Goal: Task Accomplishment & Management: Manage account settings

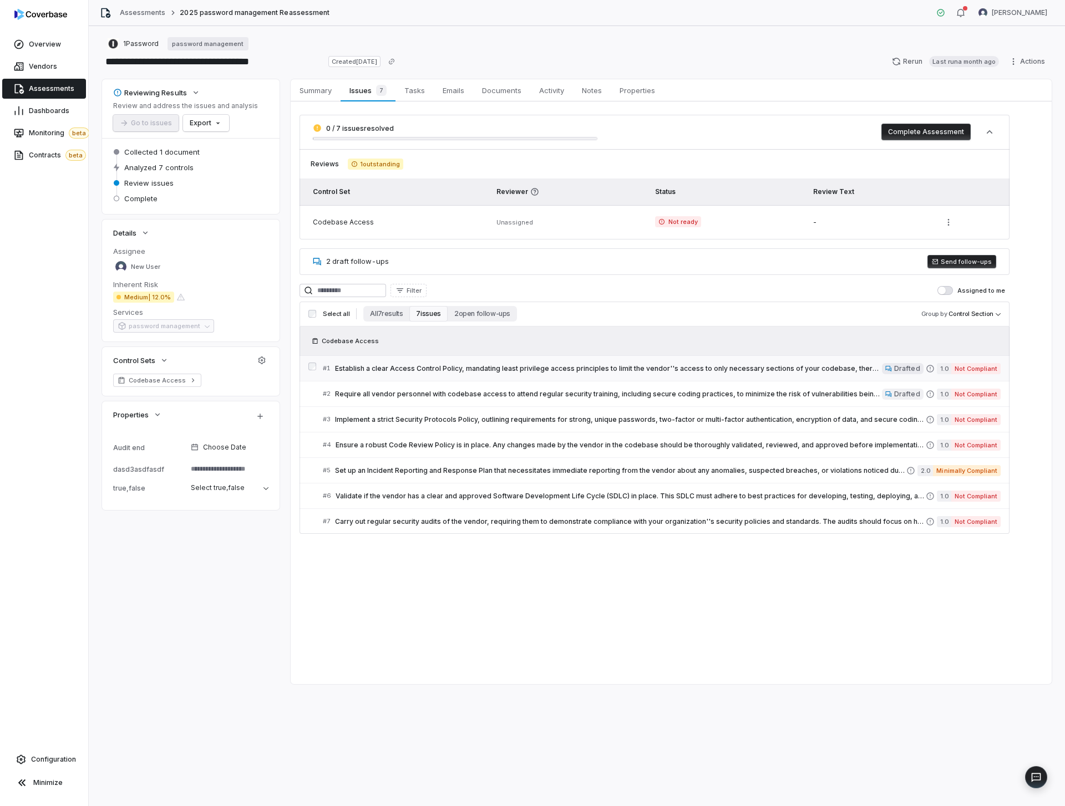
click at [648, 370] on span "Establish a clear Access Control Policy, mandating least privilege access princ…" at bounding box center [608, 368] width 547 height 9
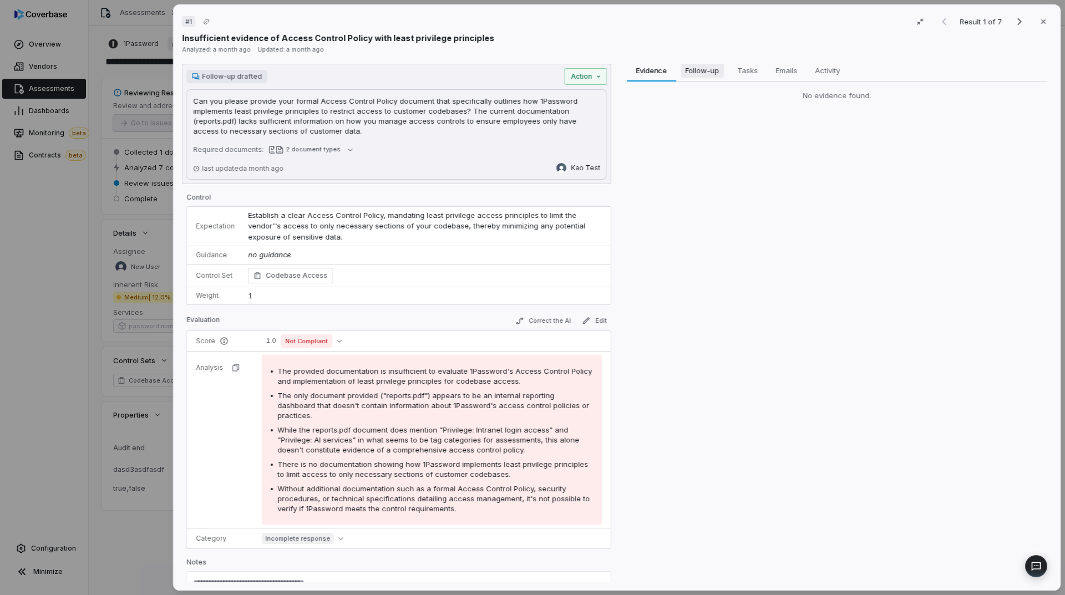
click at [690, 72] on span "Follow-up" at bounding box center [702, 70] width 43 height 14
click at [736, 74] on span "Tasks" at bounding box center [746, 70] width 29 height 14
click at [787, 70] on span "Emails" at bounding box center [786, 70] width 30 height 14
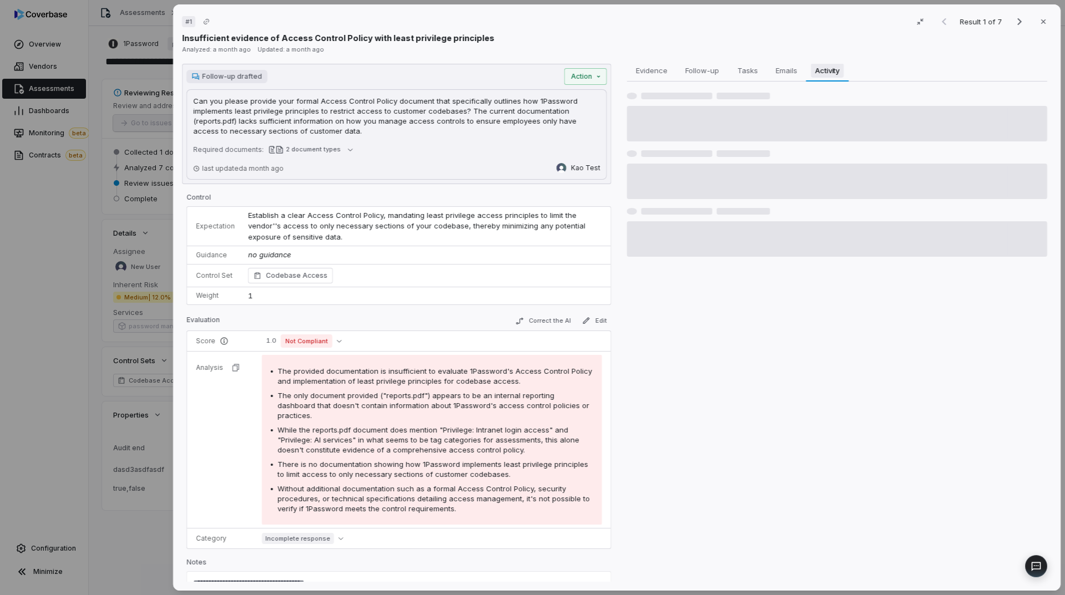
click at [820, 69] on span "Activity" at bounding box center [827, 70] width 33 height 14
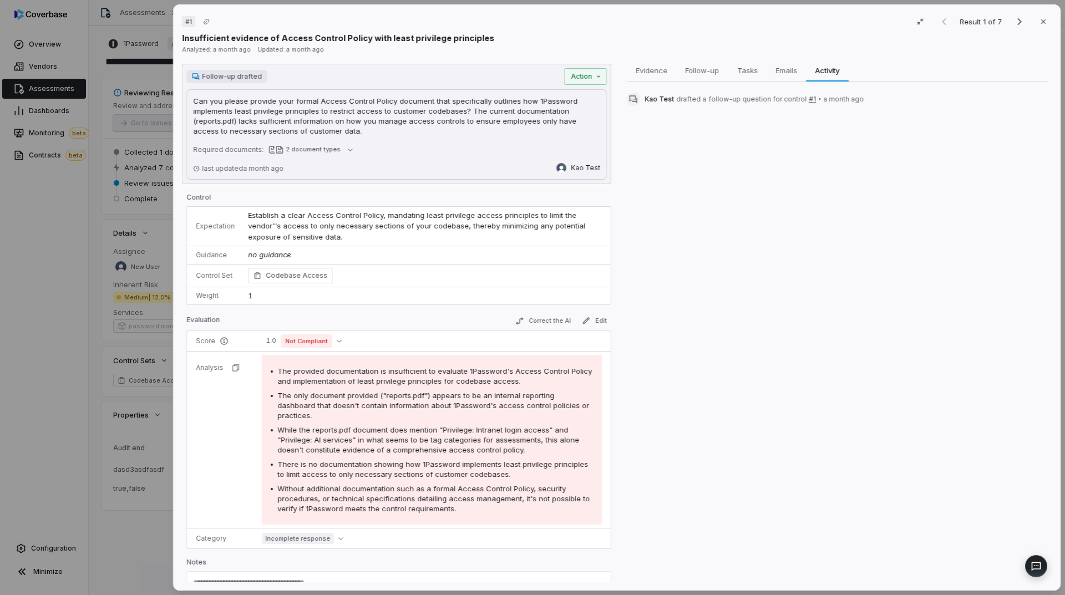
click at [87, 302] on div "# 1 Result 1 of 7 Close Insufficient evidence of Access Control Policy with lea…" at bounding box center [532, 297] width 1065 height 595
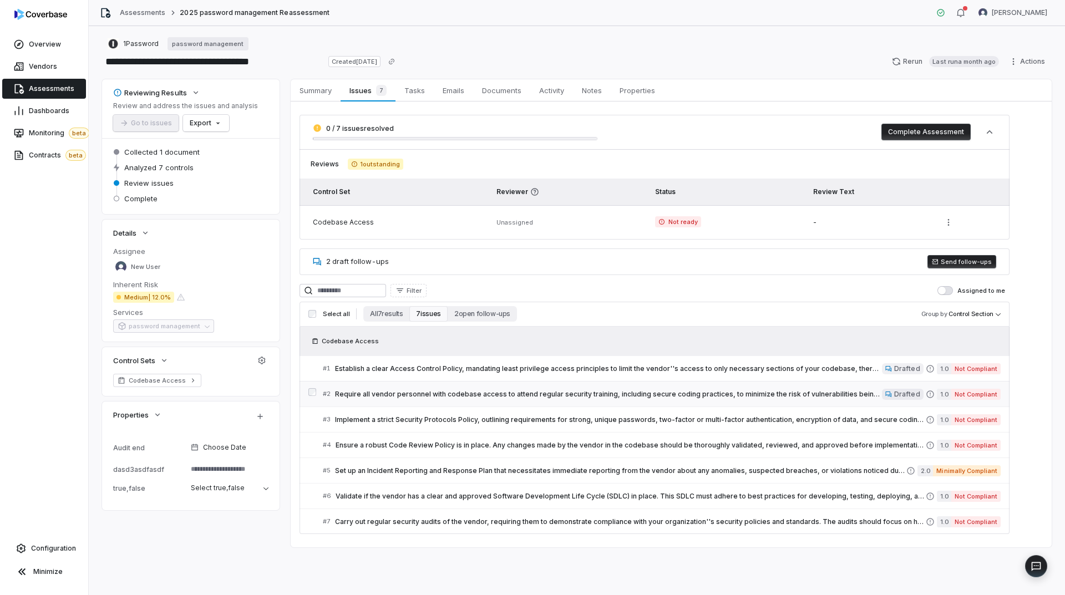
click at [395, 390] on span "Require all vendor personnel with codebase access to attend regular security tr…" at bounding box center [608, 394] width 547 height 9
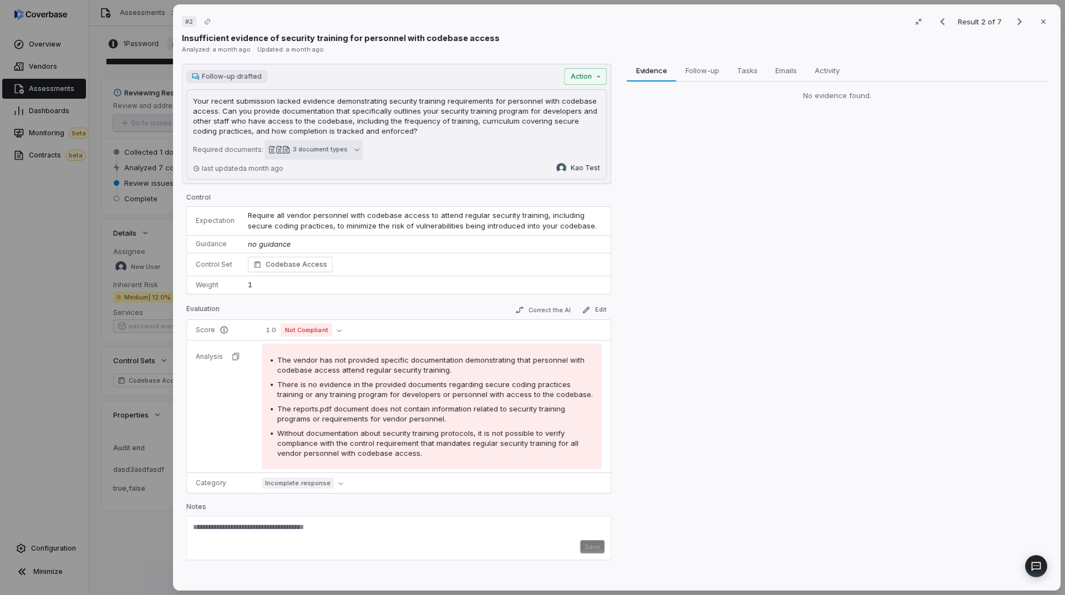
click at [298, 147] on div "3 document types" at bounding box center [320, 149] width 55 height 8
click at [104, 292] on div "# 2 Result 2 of 7 Close Insufficient evidence of security training for personne…" at bounding box center [532, 297] width 1065 height 595
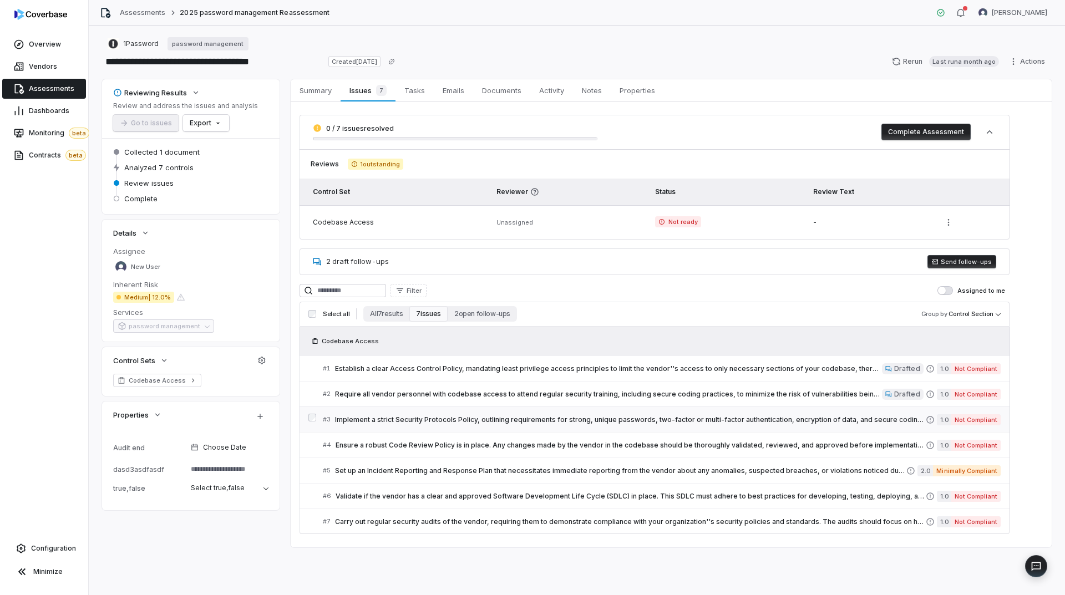
click at [502, 415] on span "Implement a strict Security Protocols Policy, outlining requirements for strong…" at bounding box center [630, 419] width 591 height 9
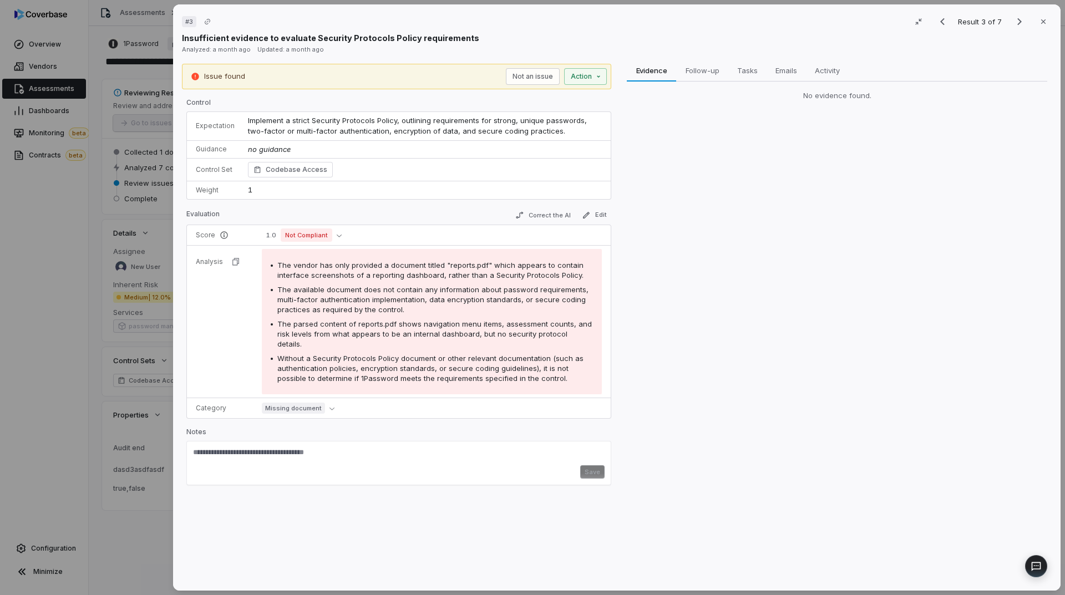
click at [125, 298] on div "# 3 Result 3 of 7 Close Insufficient evidence to evaluate Security Protocols Po…" at bounding box center [532, 297] width 1065 height 595
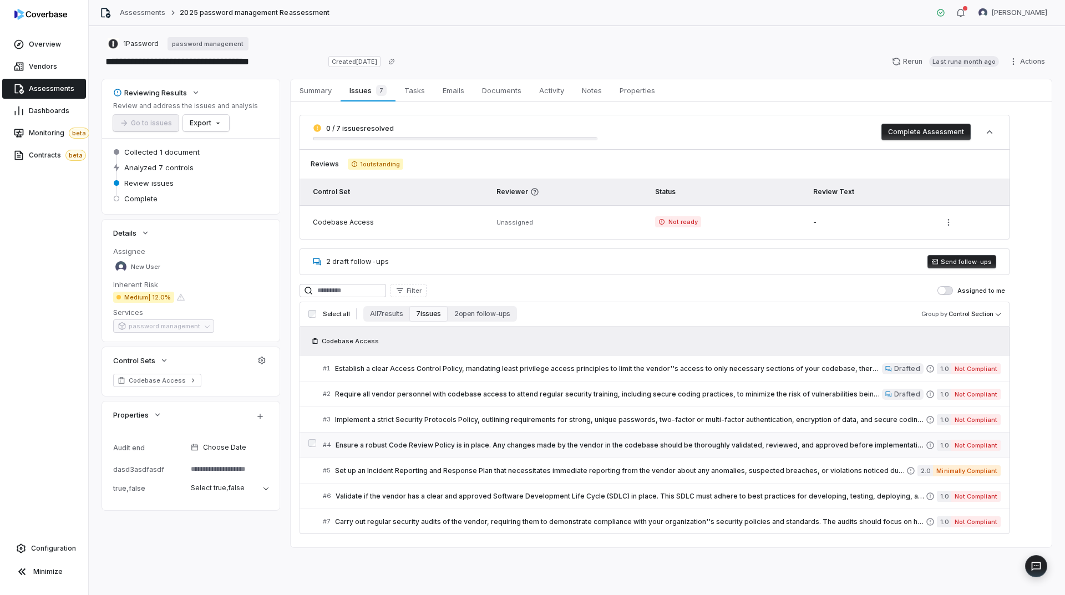
click at [388, 445] on span "Ensure a robust Code Review Policy is in place. Any changes made by the vendor …" at bounding box center [630, 445] width 590 height 9
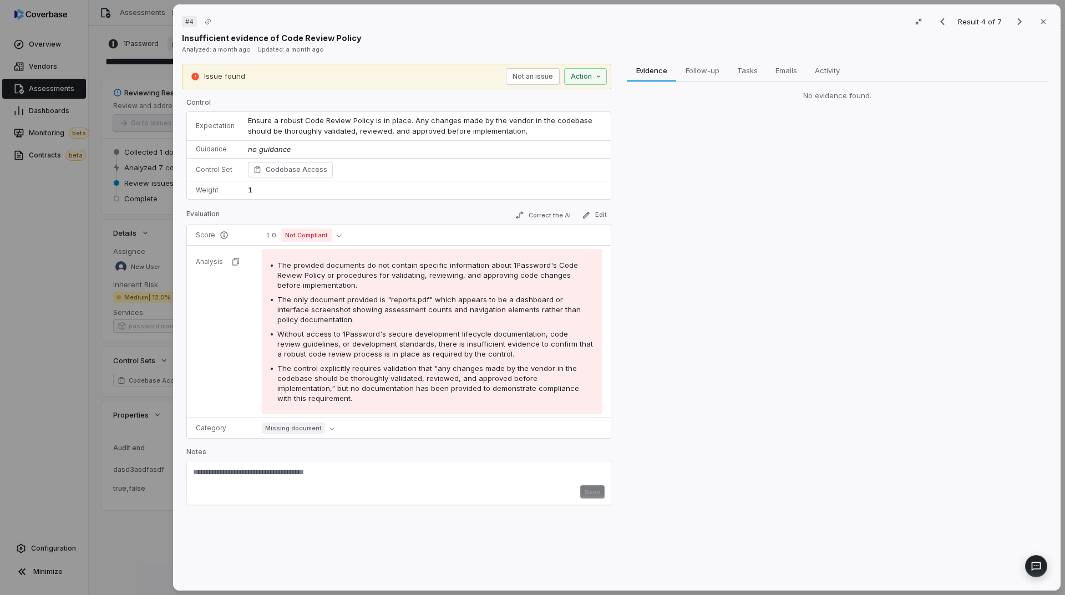
click at [80, 282] on div "# 4 Result 4 of 7 Close Insufficient evidence of Code Review Policy Analyzed: a…" at bounding box center [532, 297] width 1065 height 595
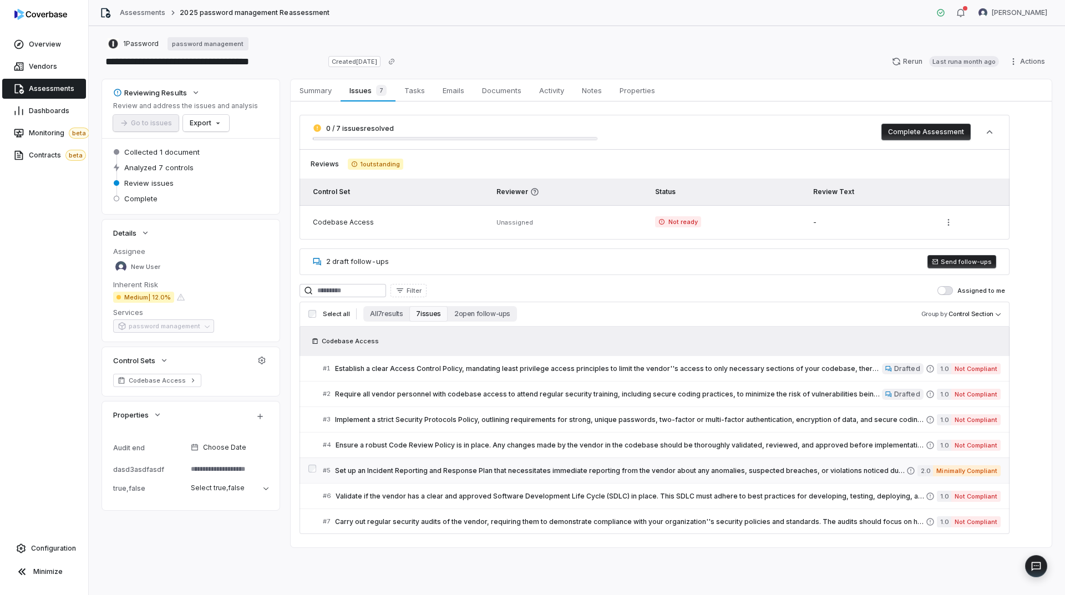
click at [367, 471] on span "Set up an Incident Reporting and Response Plan that necessitates immediate repo…" at bounding box center [620, 470] width 571 height 9
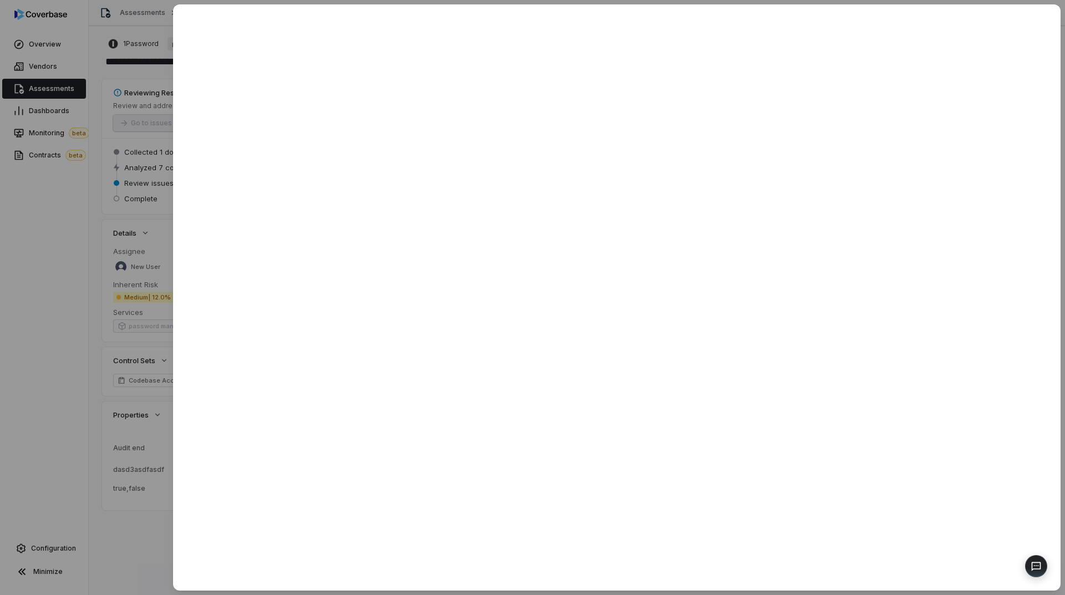
click at [99, 385] on div at bounding box center [532, 297] width 1065 height 595
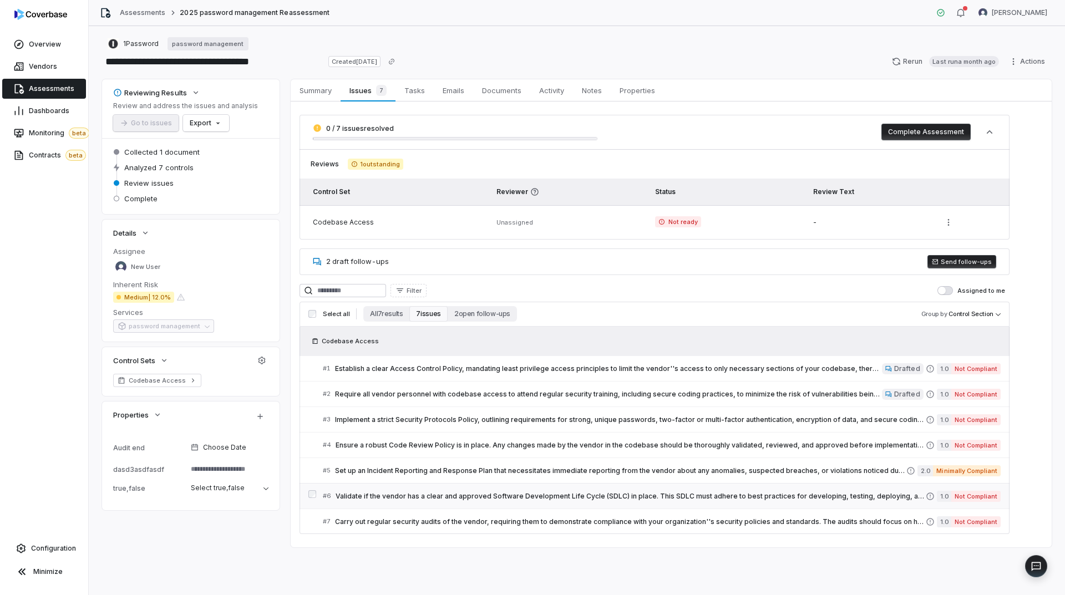
click at [372, 498] on span "Validate if the vendor has a clear and approved Software Development Life Cycle…" at bounding box center [630, 496] width 590 height 9
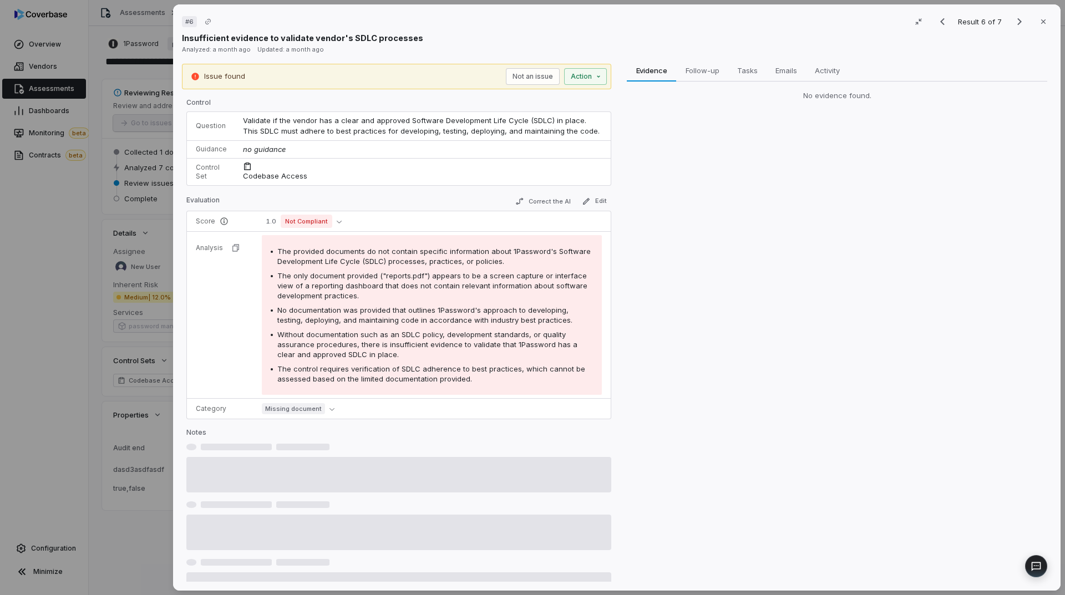
click at [65, 340] on div "# 6 Result 6 of 7 Close Insufficient evidence to validate vendor's SDLC process…" at bounding box center [532, 297] width 1065 height 595
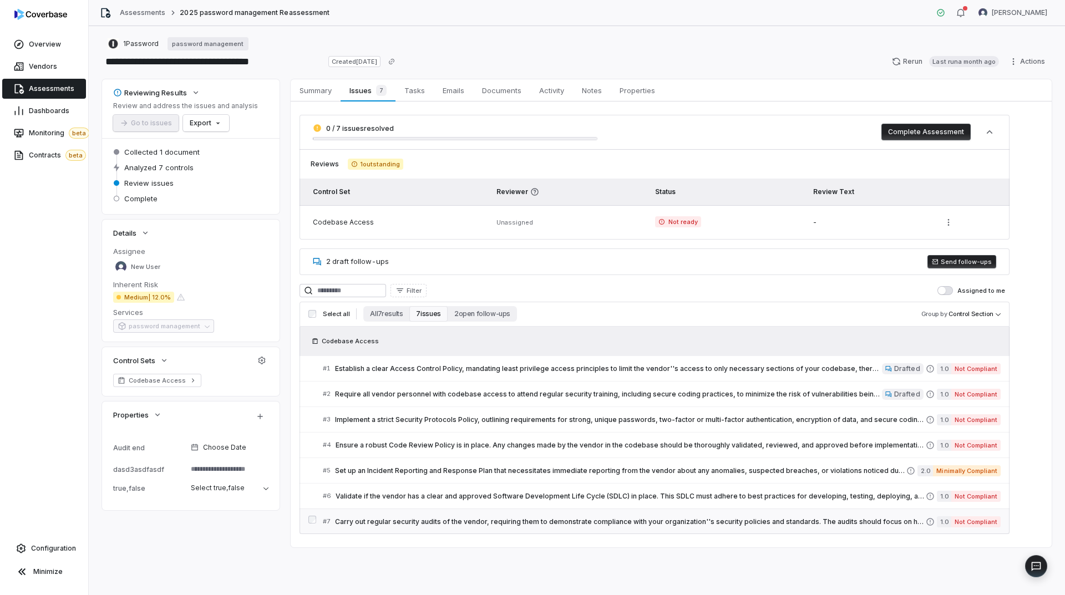
click at [461, 510] on link "# 7 Carry out regular security audits of the vendor, requiring them to demonstr…" at bounding box center [662, 521] width 678 height 25
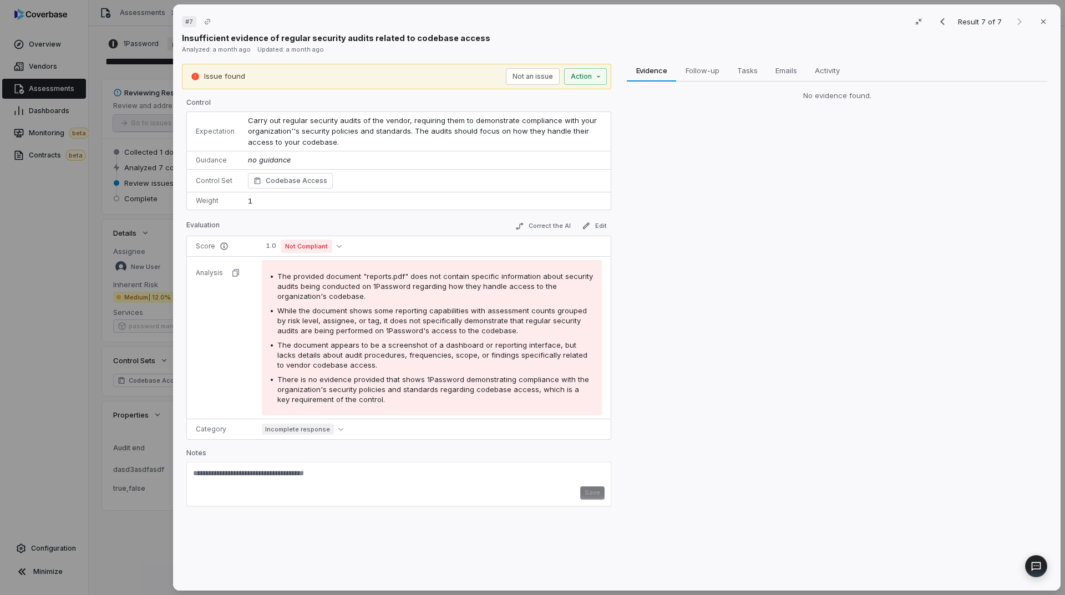
click at [80, 254] on div "# 7 Result 7 of 7 Close Insufficient evidence of regular security audits relate…" at bounding box center [532, 297] width 1065 height 595
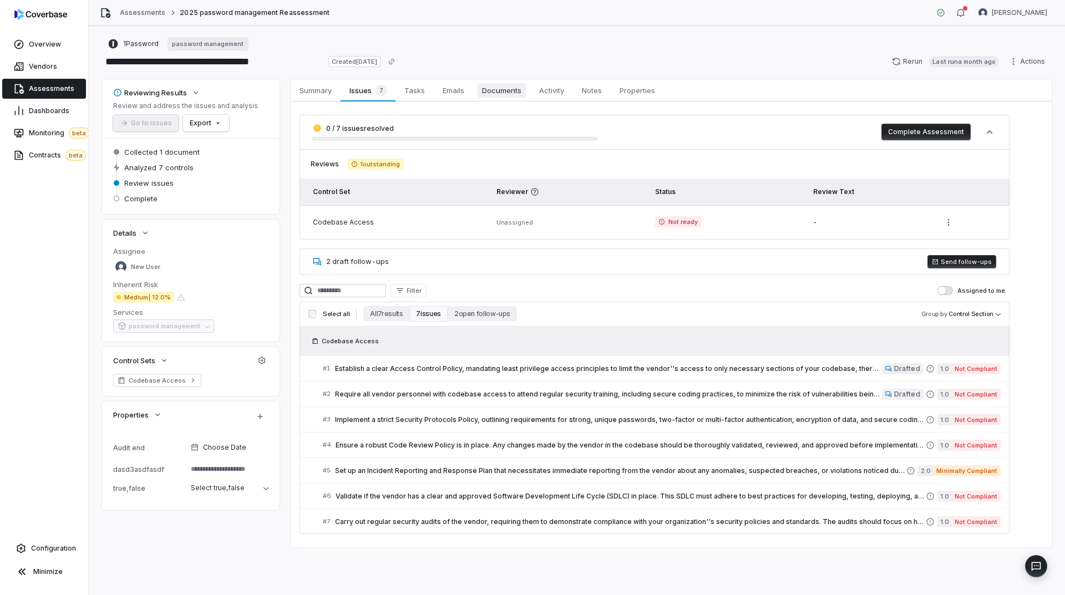
click at [493, 98] on link "Documents Documents" at bounding box center [501, 90] width 57 height 22
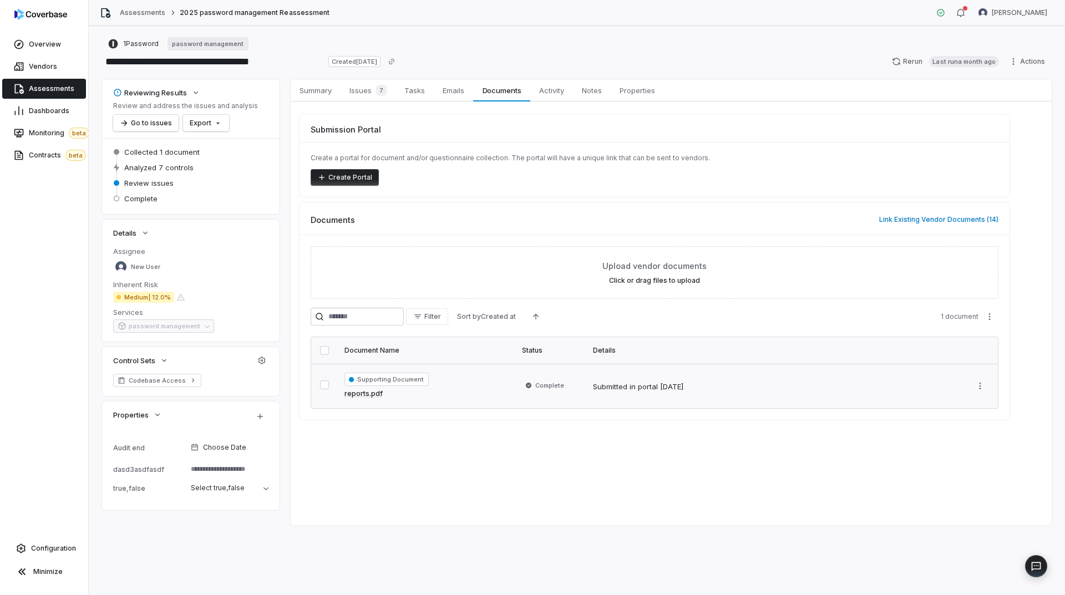
click at [380, 396] on link "reports.pdf" at bounding box center [363, 393] width 38 height 11
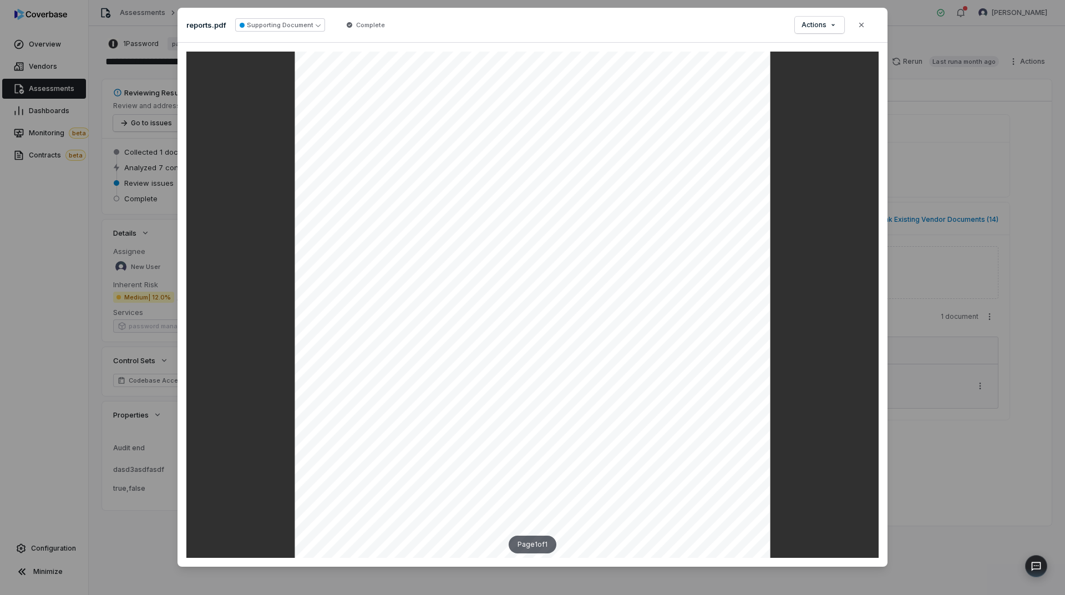
scroll to position [17, 0]
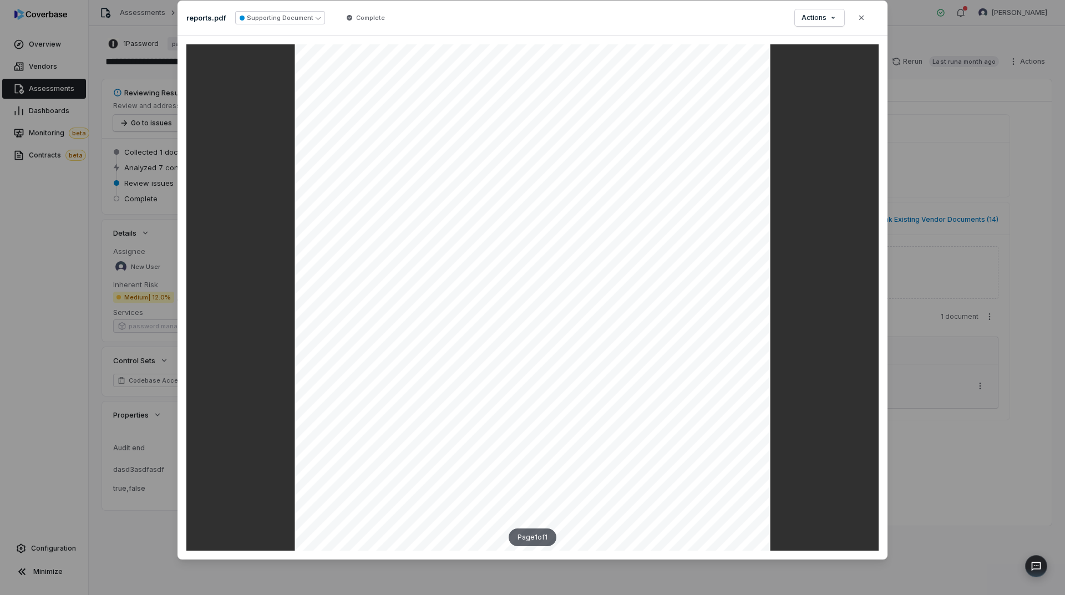
click at [107, 342] on div "Document Preview reports.pdf Supporting Document Complete Actions Close Page 1 …" at bounding box center [532, 297] width 1065 height 595
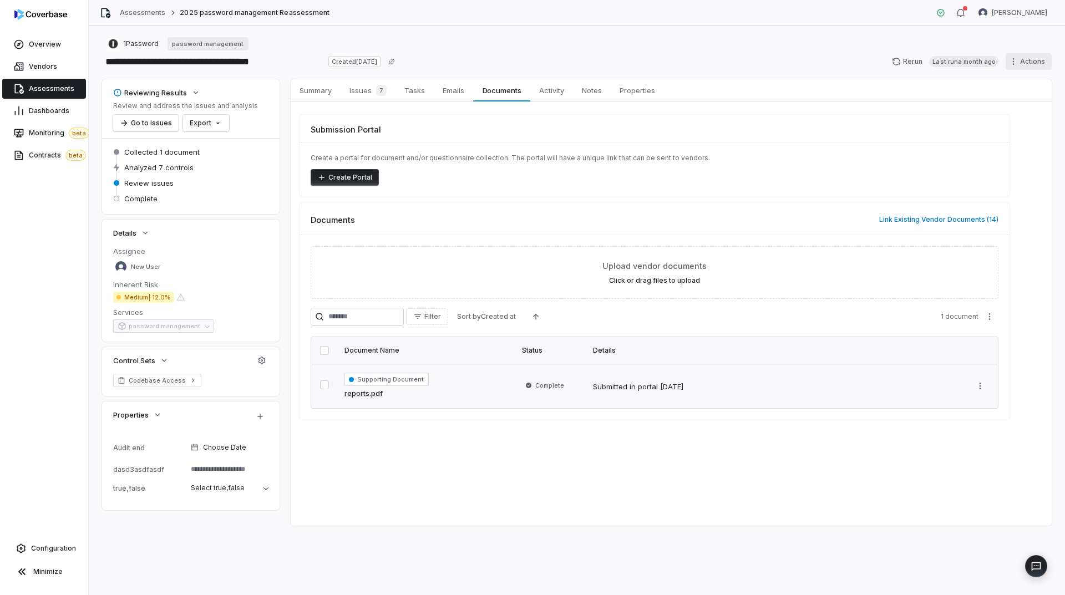
click at [1029, 64] on html "**********" at bounding box center [532, 297] width 1065 height 595
click at [933, 128] on div "Export as PDF" at bounding box center [925, 130] width 80 height 18
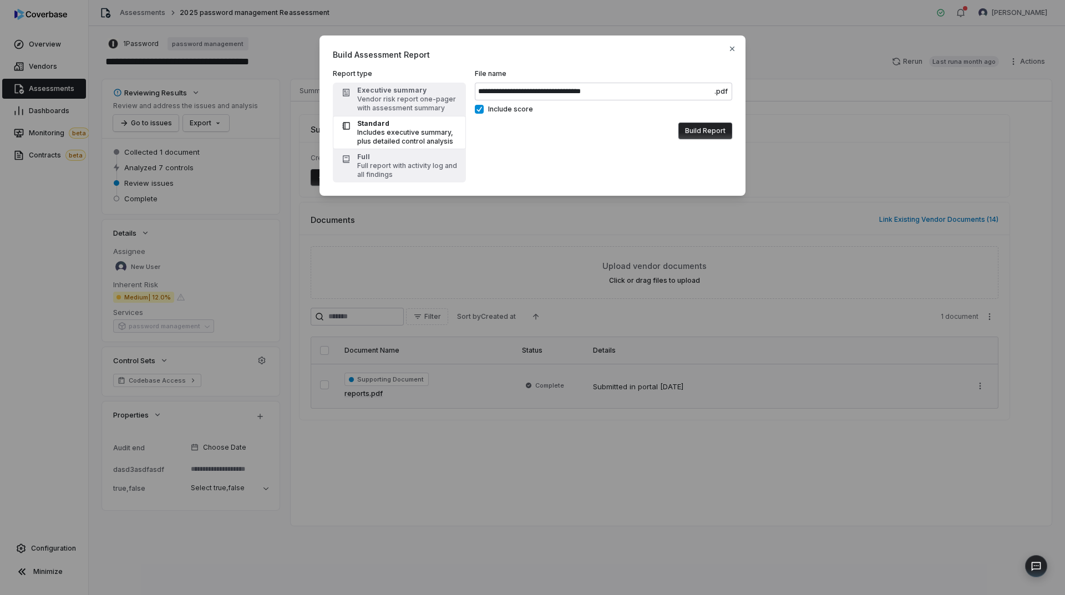
click at [685, 139] on button "Build Report" at bounding box center [705, 131] width 54 height 17
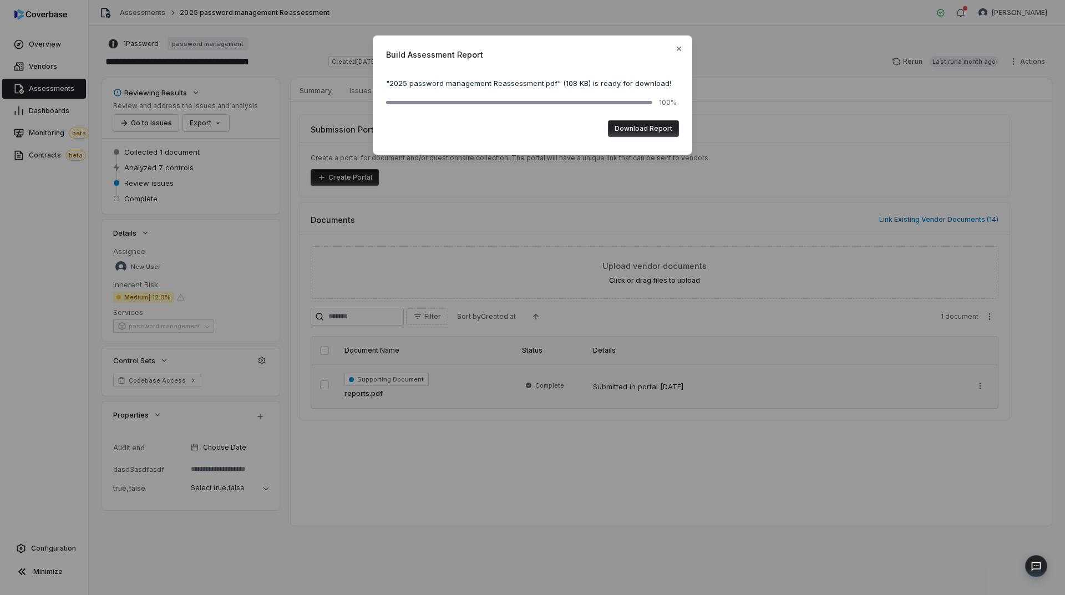
click at [645, 124] on button "Download Report" at bounding box center [643, 128] width 71 height 17
click at [344, 32] on div "Build Assessment Report " 2025 password management Reassessment.pdf " ( 108 KB …" at bounding box center [532, 95] width 1065 height 190
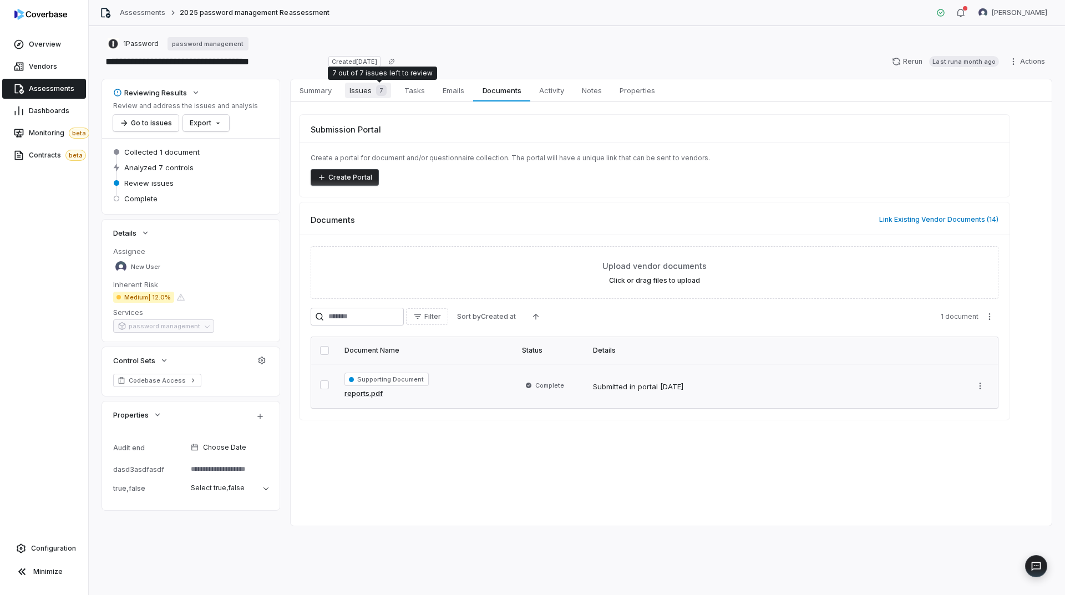
click at [369, 92] on span "Issues 7" at bounding box center [368, 91] width 46 height 16
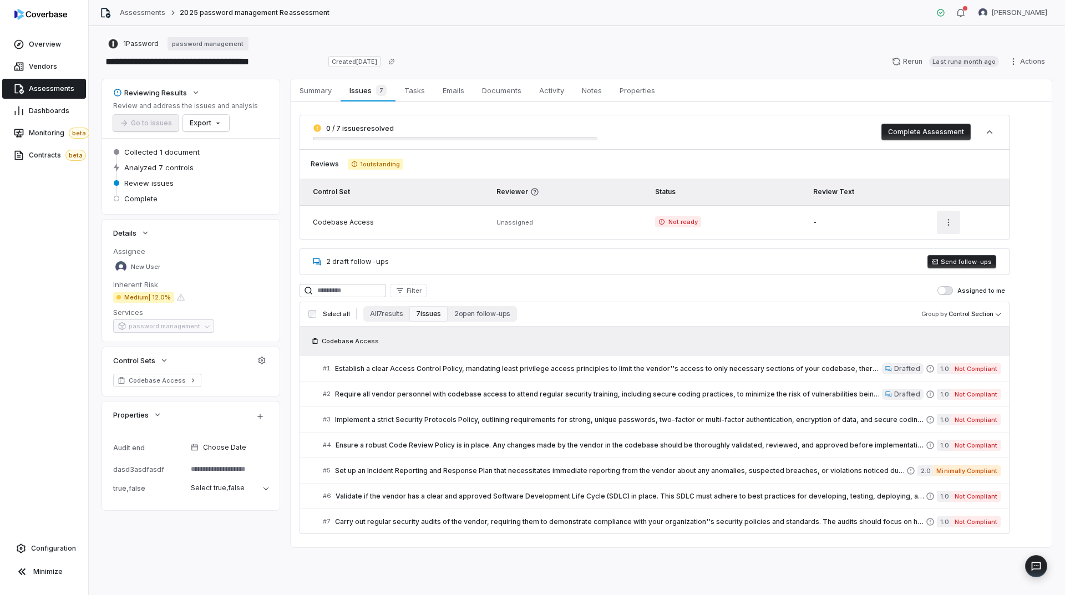
click at [945, 218] on html "**********" at bounding box center [532, 297] width 1065 height 595
click at [1022, 257] on html "**********" at bounding box center [532, 297] width 1065 height 595
click at [959, 266] on button "Send follow-ups" at bounding box center [961, 261] width 69 height 13
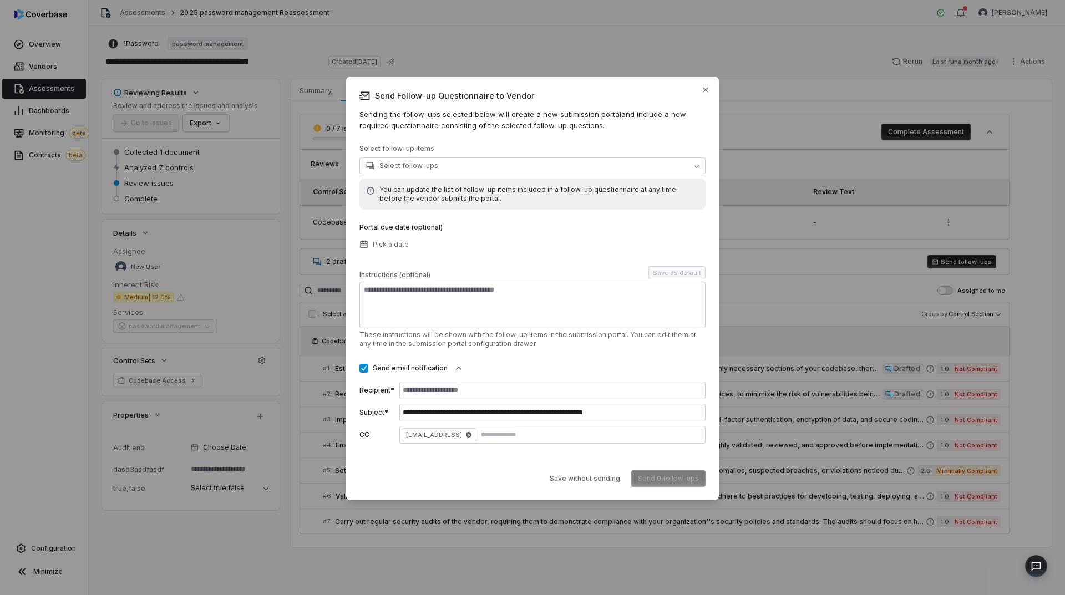
click at [495, 184] on div "You can update the list of follow-up items included in a follow-up questionnair…" at bounding box center [532, 194] width 346 height 31
click at [505, 164] on button "Select follow-ups" at bounding box center [532, 165] width 346 height 17
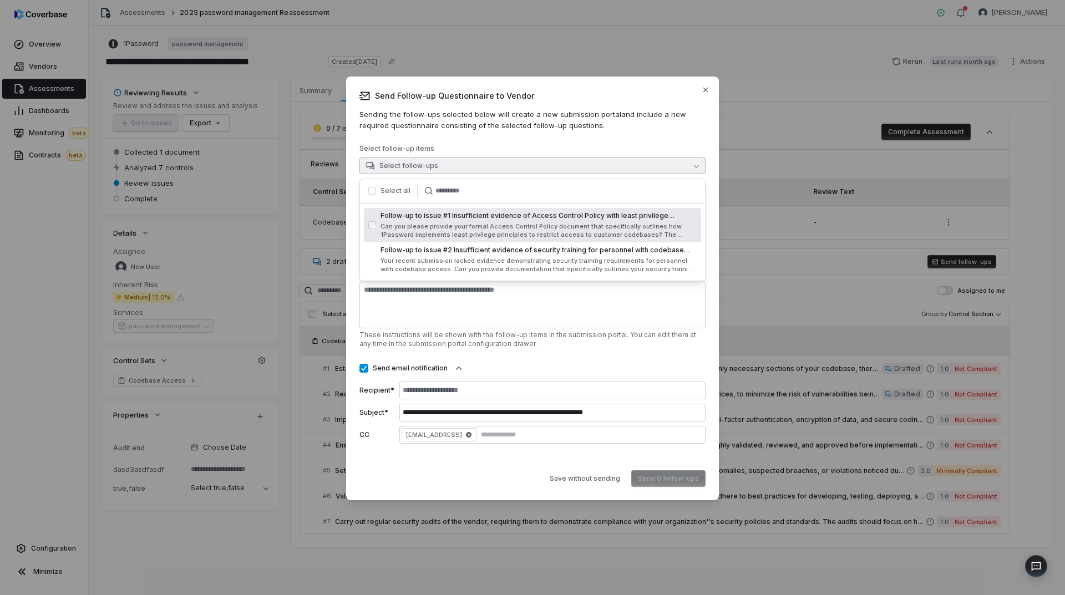
click at [485, 225] on span "Can you please provide your formal Access Control Policy document that specific…" at bounding box center [538, 230] width 316 height 17
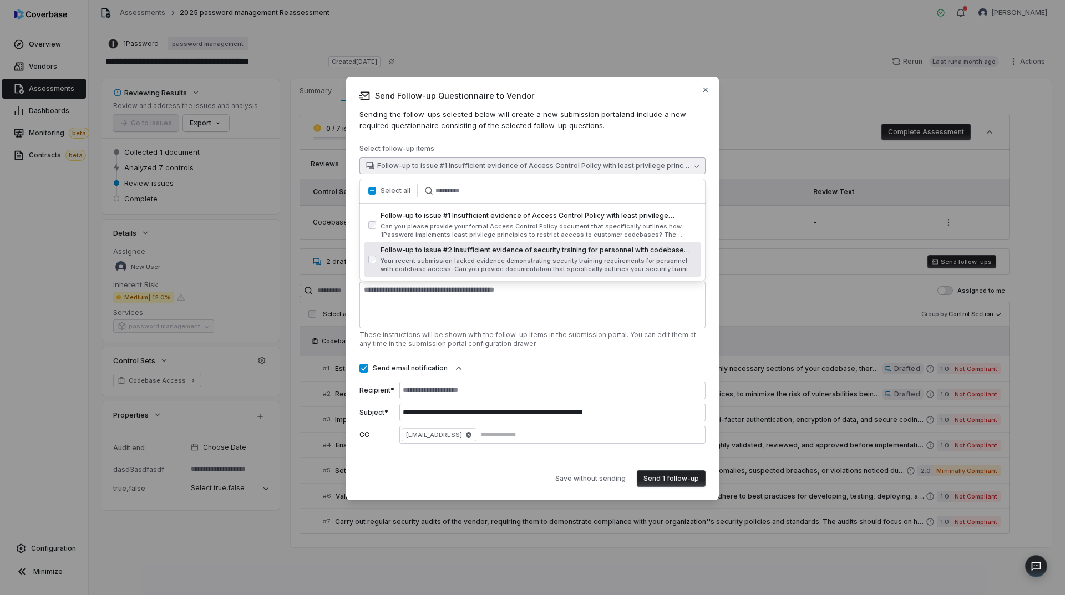
click at [467, 256] on div "Follow-up to issue #2 Insufficient evidence of security training for personnel …" at bounding box center [538, 260] width 316 height 28
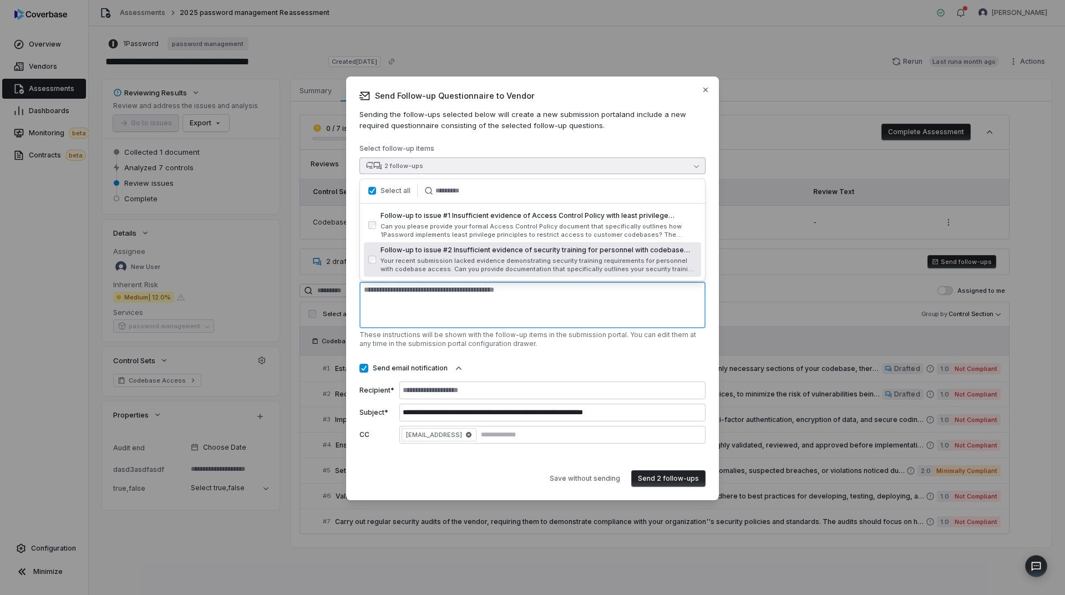
click at [460, 310] on textarea at bounding box center [532, 305] width 346 height 47
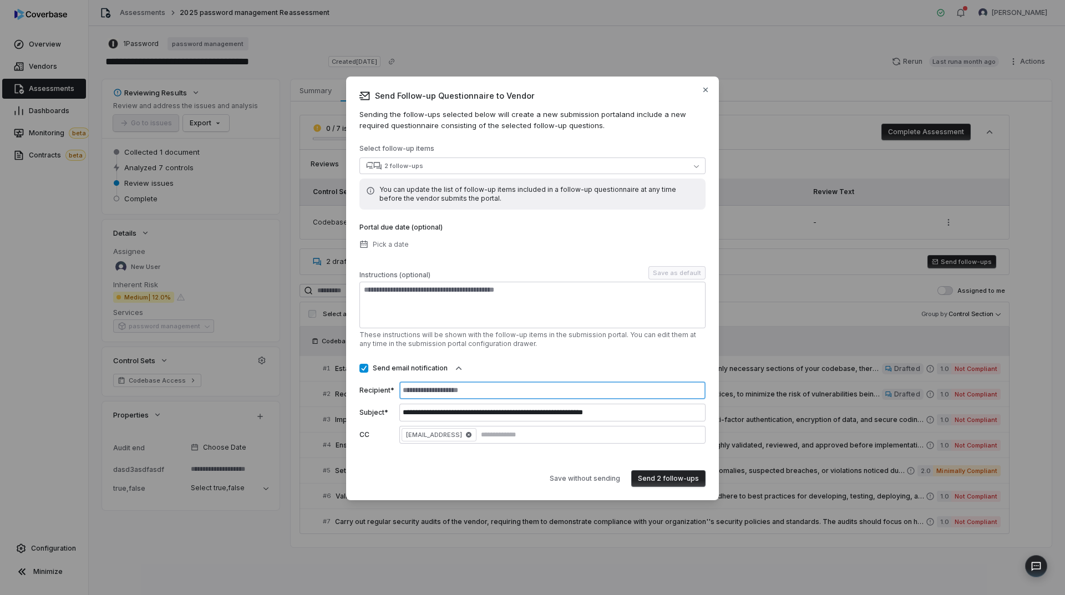
click at [478, 385] on input at bounding box center [552, 390] width 306 height 18
click at [497, 433] on input "text" at bounding box center [591, 434] width 225 height 9
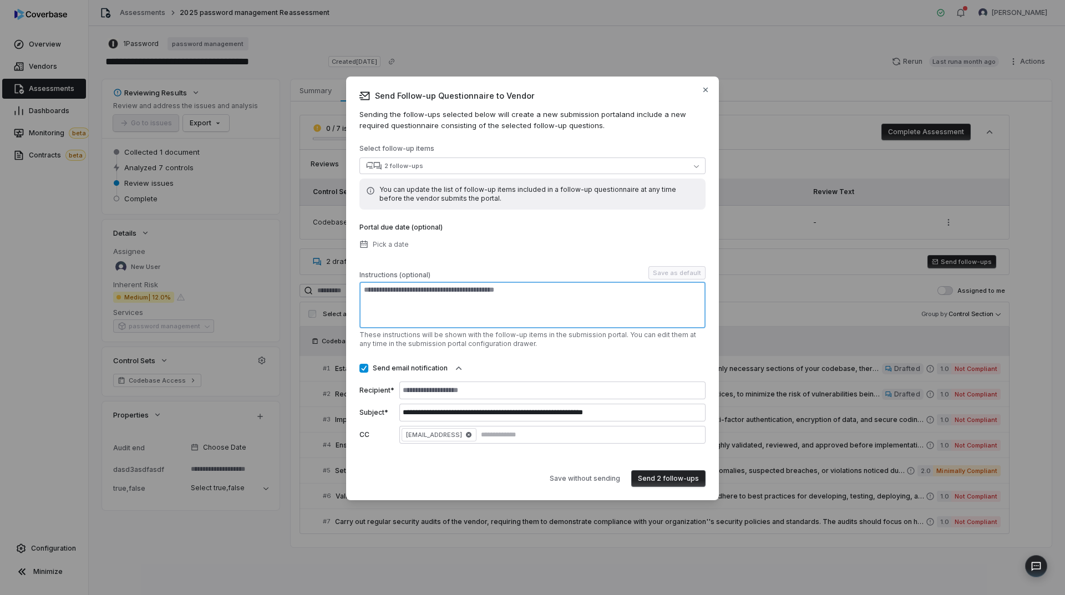
click at [618, 297] on textarea at bounding box center [532, 305] width 346 height 47
click at [587, 474] on button "Save without sending" at bounding box center [585, 478] width 84 height 17
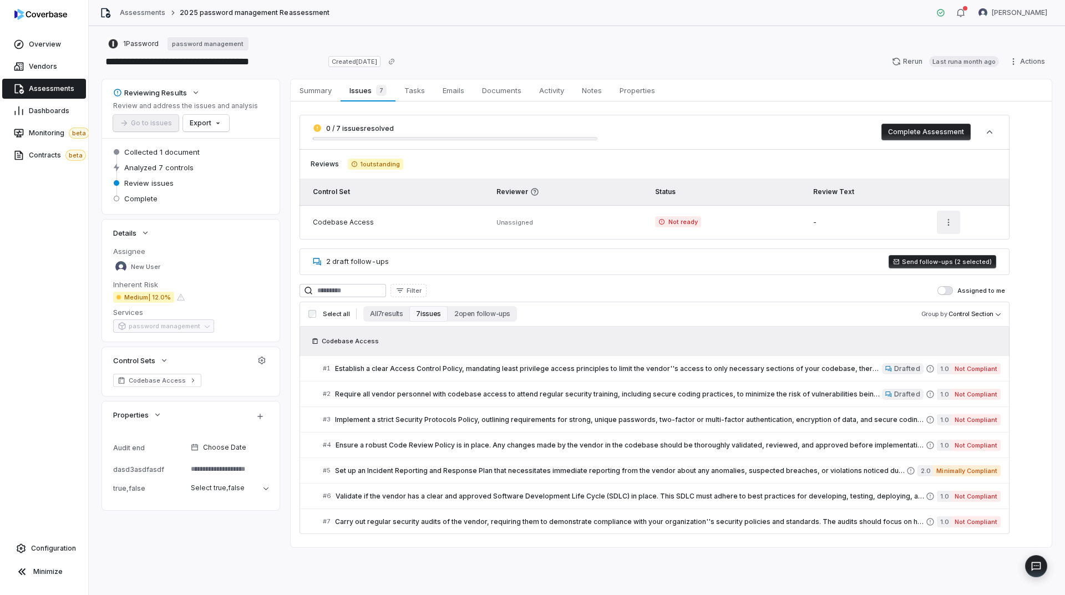
click at [947, 221] on html "**********" at bounding box center [532, 297] width 1065 height 595
click at [594, 355] on html "**********" at bounding box center [532, 297] width 1065 height 595
click at [310, 318] on div "Select all All 7 results 7 issues 2 open follow-ups" at bounding box center [412, 314] width 208 height 16
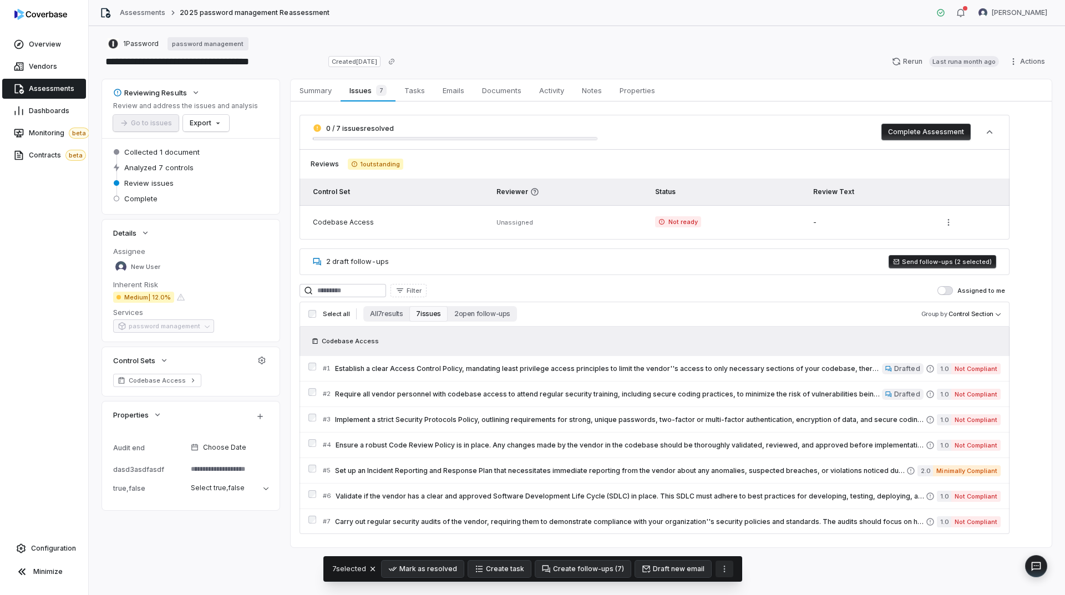
click at [721, 567] on icon "More actions" at bounding box center [724, 568] width 9 height 9
click at [661, 566] on button "Draft new email" at bounding box center [673, 569] width 76 height 17
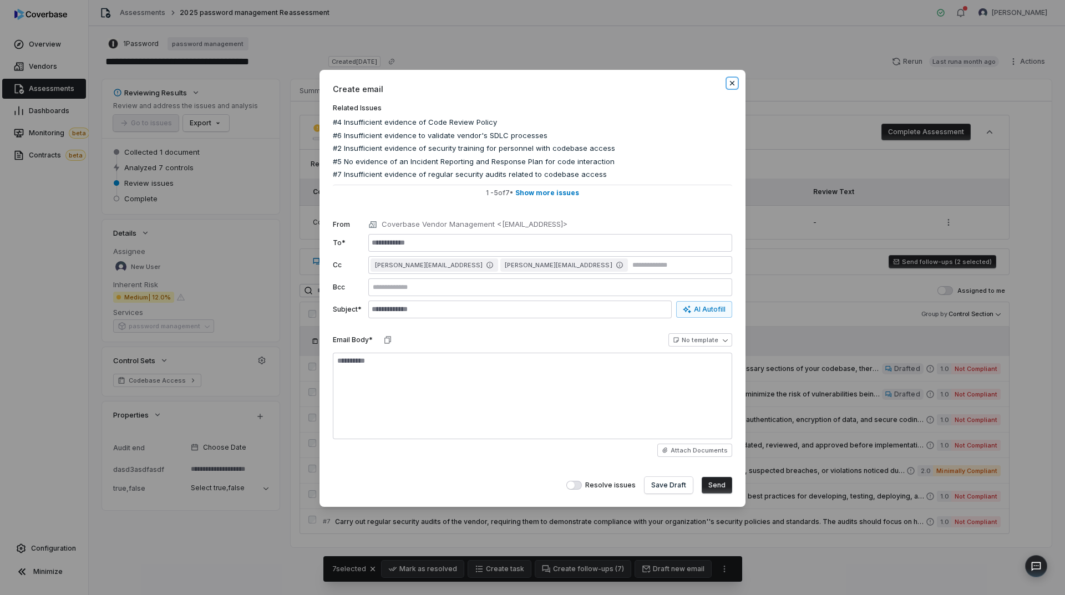
click at [729, 84] on icon "button" at bounding box center [731, 83] width 9 height 9
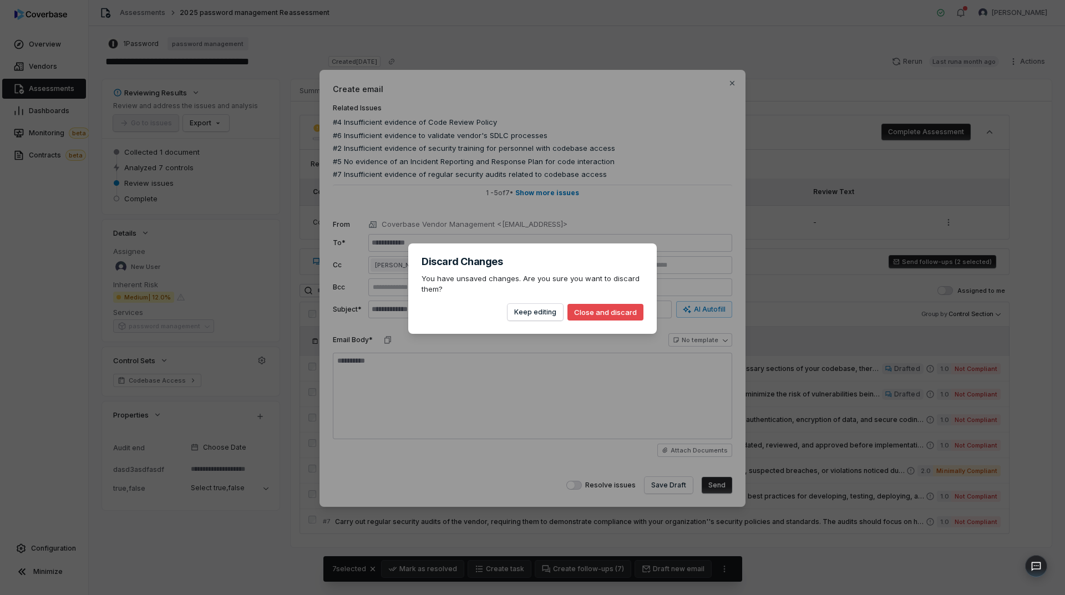
click at [629, 320] on button "Close and discard" at bounding box center [605, 312] width 76 height 17
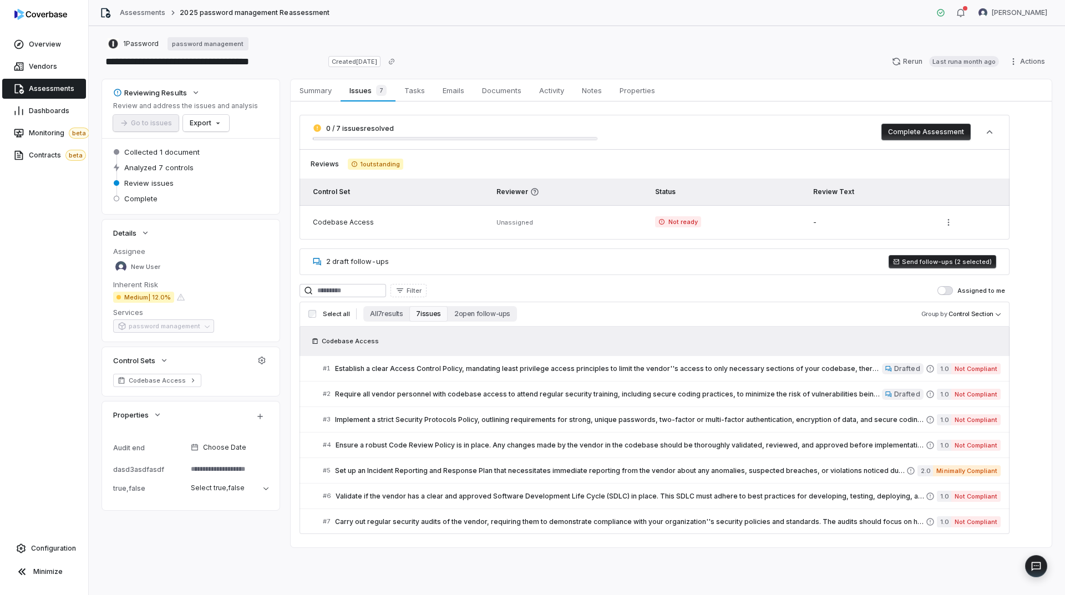
click at [495, 297] on div "Filter Assigned to me" at bounding box center [654, 290] width 710 height 13
click at [482, 317] on button "2 open follow-ups" at bounding box center [481, 314] width 69 height 16
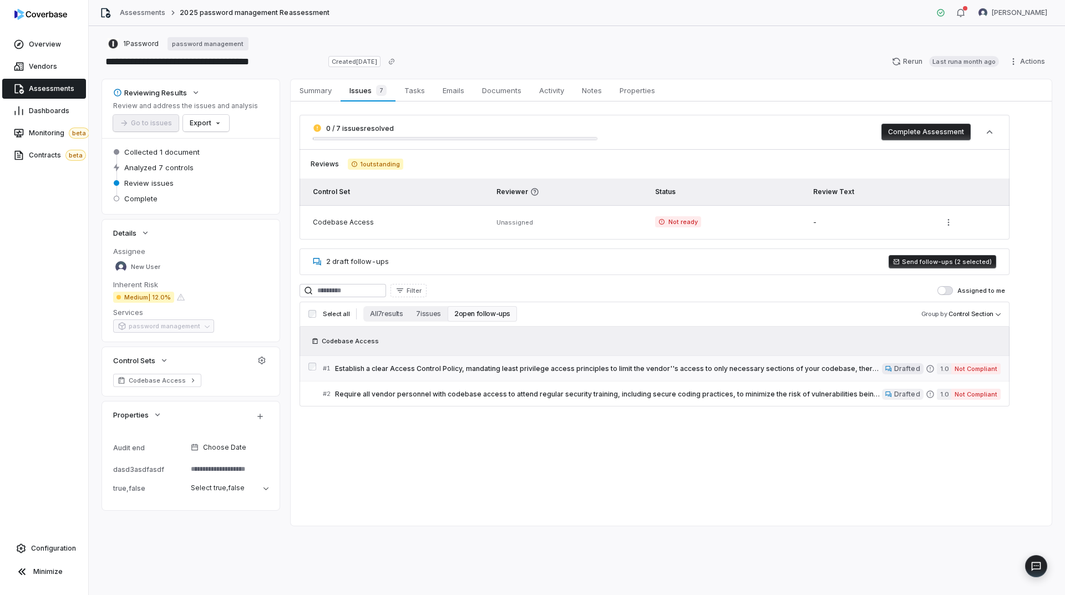
click at [457, 373] on div "# 1 Establish a clear Access Control Policy, mandating least privilege access p…" at bounding box center [602, 369] width 559 height 12
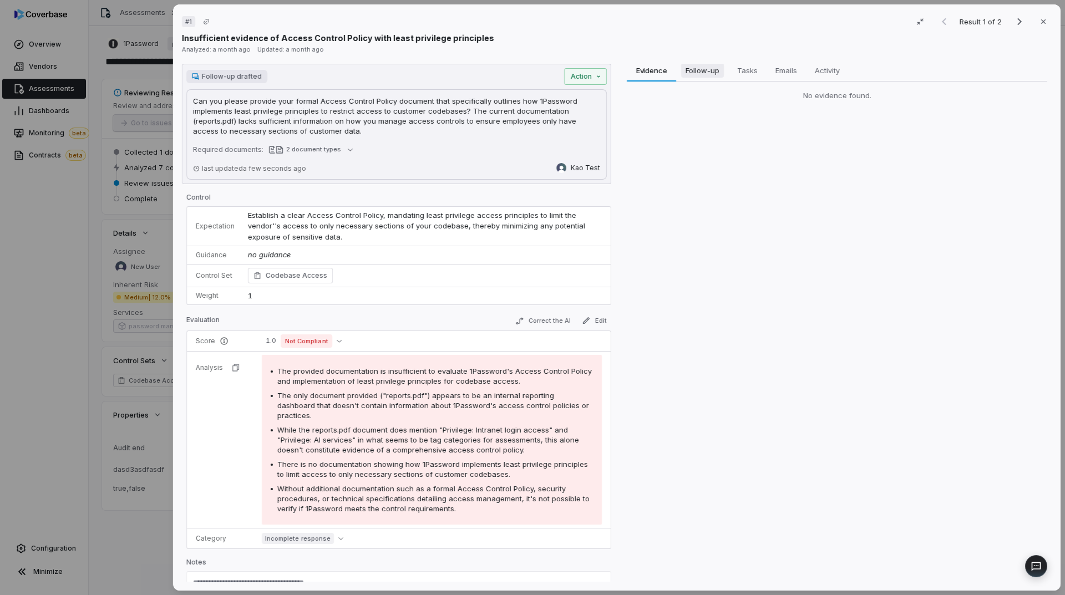
click at [683, 77] on span "Follow-up" at bounding box center [702, 70] width 43 height 14
click at [744, 72] on span "Tasks" at bounding box center [746, 70] width 29 height 14
click at [786, 65] on span "Emails" at bounding box center [786, 70] width 30 height 14
click at [824, 69] on span "Activity" at bounding box center [827, 70] width 33 height 14
click at [146, 395] on div "# 1 Result 1 of 2 Close Insufficient evidence of Access Control Policy with lea…" at bounding box center [532, 297] width 1065 height 595
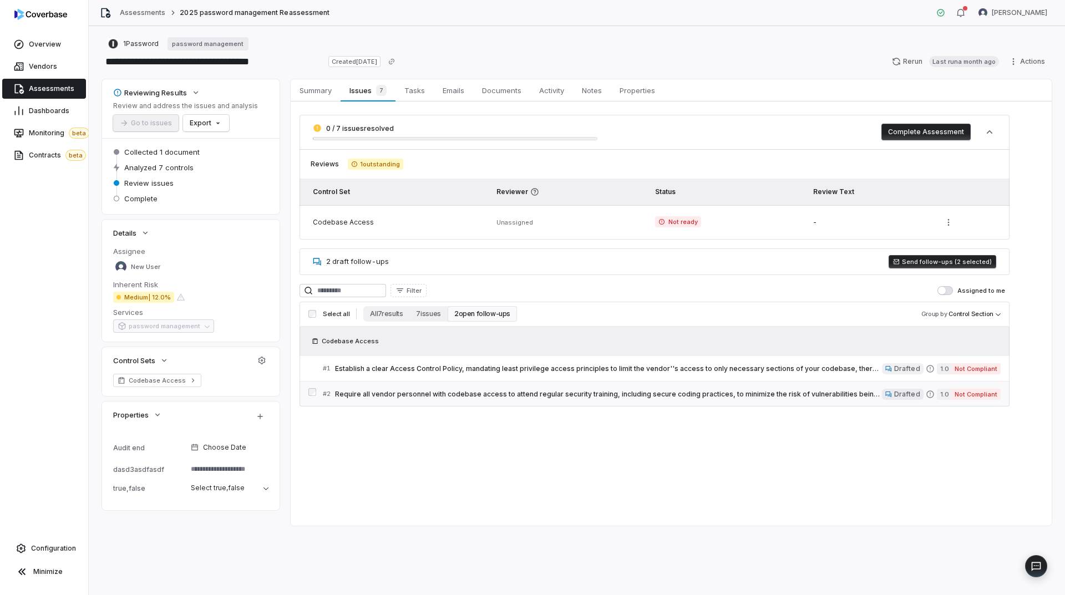
click at [674, 400] on link "# 2 Require all vendor personnel with codebase access to attend regular securit…" at bounding box center [662, 393] width 678 height 25
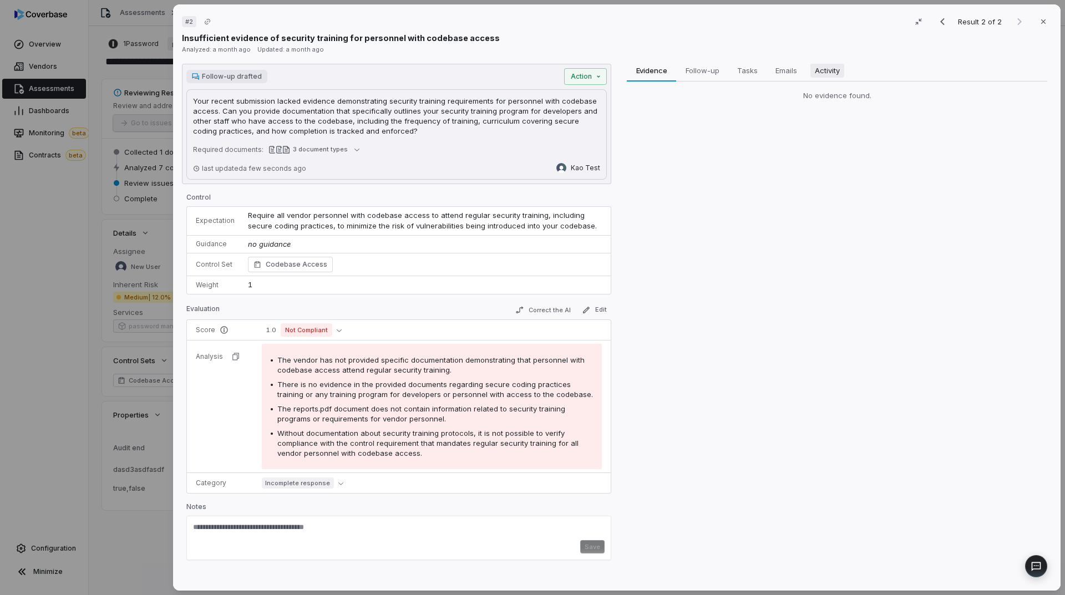
click at [812, 76] on span "Activity" at bounding box center [827, 70] width 34 height 14
click at [784, 72] on span "Emails" at bounding box center [786, 70] width 30 height 14
click at [745, 69] on span "Tasks" at bounding box center [746, 70] width 29 height 14
click at [705, 64] on span "Follow-up" at bounding box center [702, 70] width 43 height 14
click at [649, 70] on span "Evidence" at bounding box center [652, 70] width 40 height 14
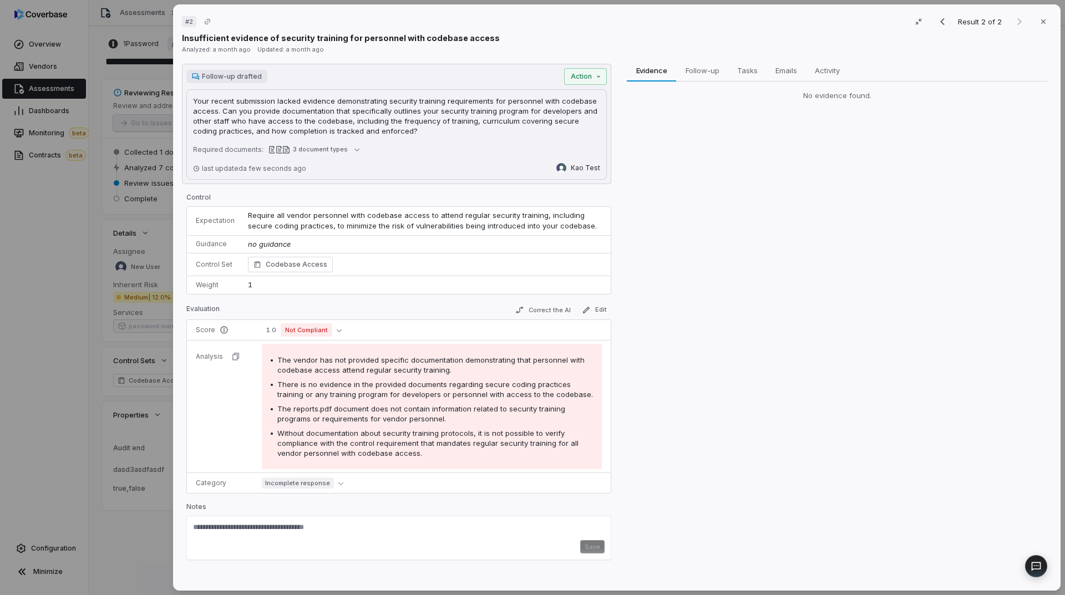
click at [136, 297] on div "# 2 Result 2 of 2 Close Insufficient evidence of security training for personne…" at bounding box center [532, 297] width 1065 height 595
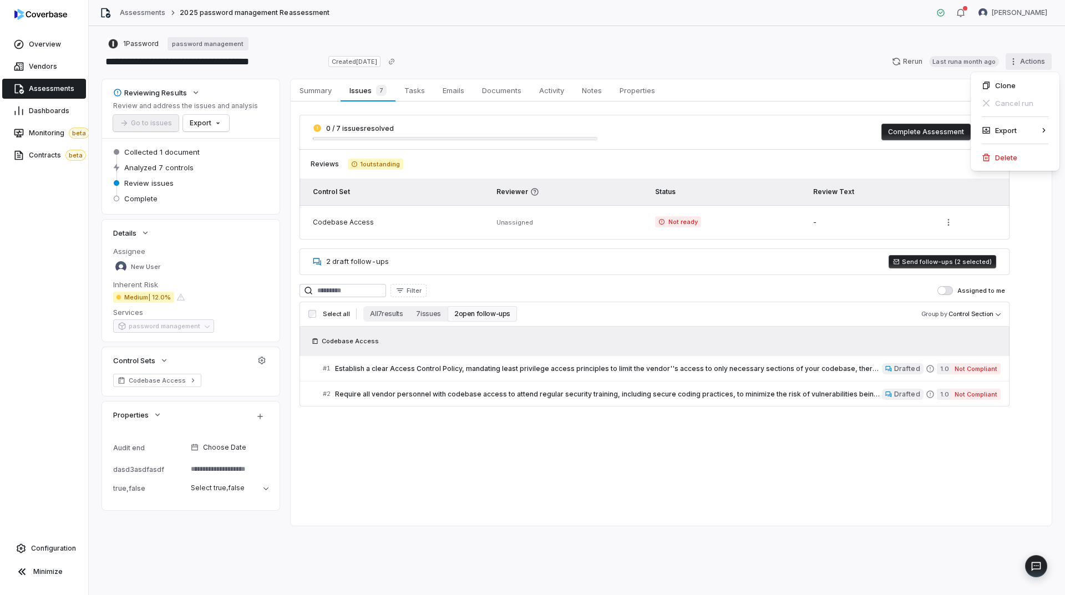
click at [1032, 60] on html "**********" at bounding box center [532, 297] width 1065 height 595
click at [285, 149] on html "**********" at bounding box center [532, 297] width 1065 height 595
click at [376, 309] on button "All 7 results" at bounding box center [386, 314] width 46 height 16
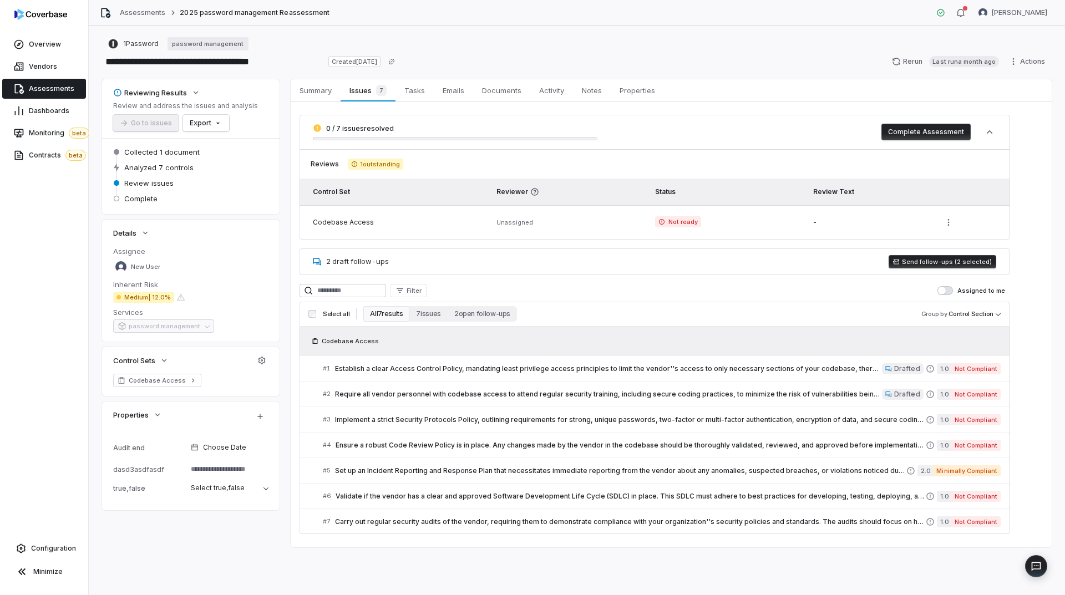
click at [434, 367] on span "Establish a clear Access Control Policy, mandating least privilege access princ…" at bounding box center [608, 368] width 547 height 9
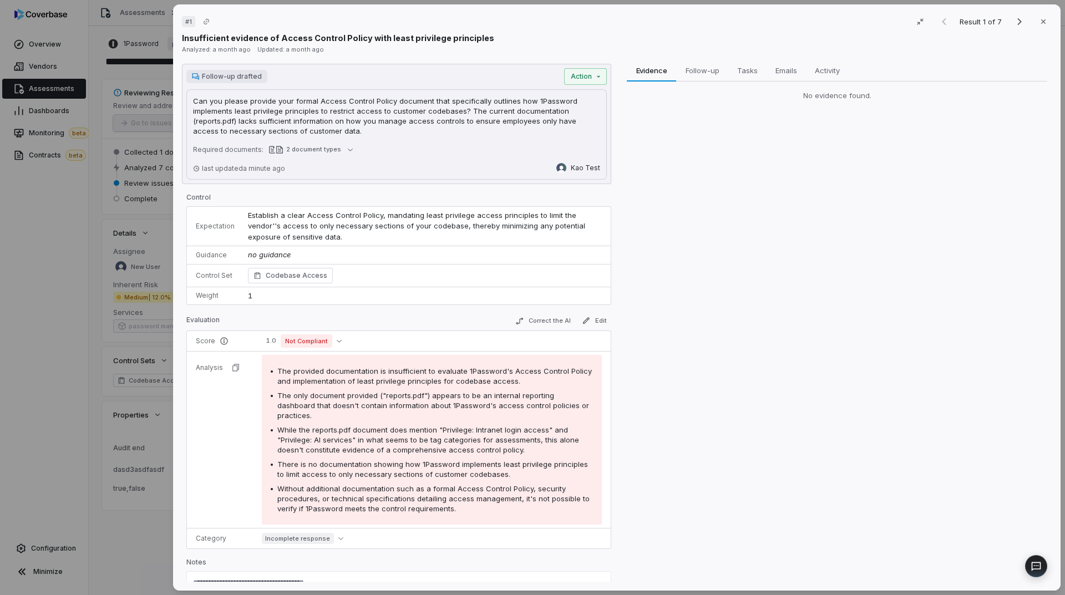
click at [154, 342] on div "# 1 Result 1 of 7 Close Insufficient evidence of Access Control Policy with lea…" at bounding box center [532, 297] width 1065 height 595
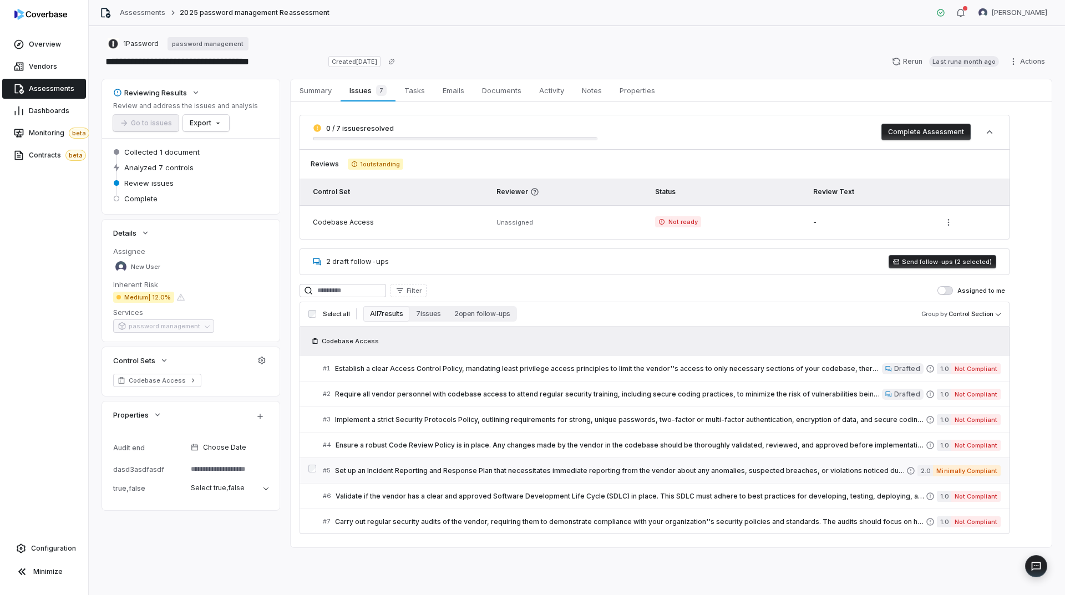
click at [469, 473] on span "Set up an Incident Reporting and Response Plan that necessitates immediate repo…" at bounding box center [620, 470] width 571 height 9
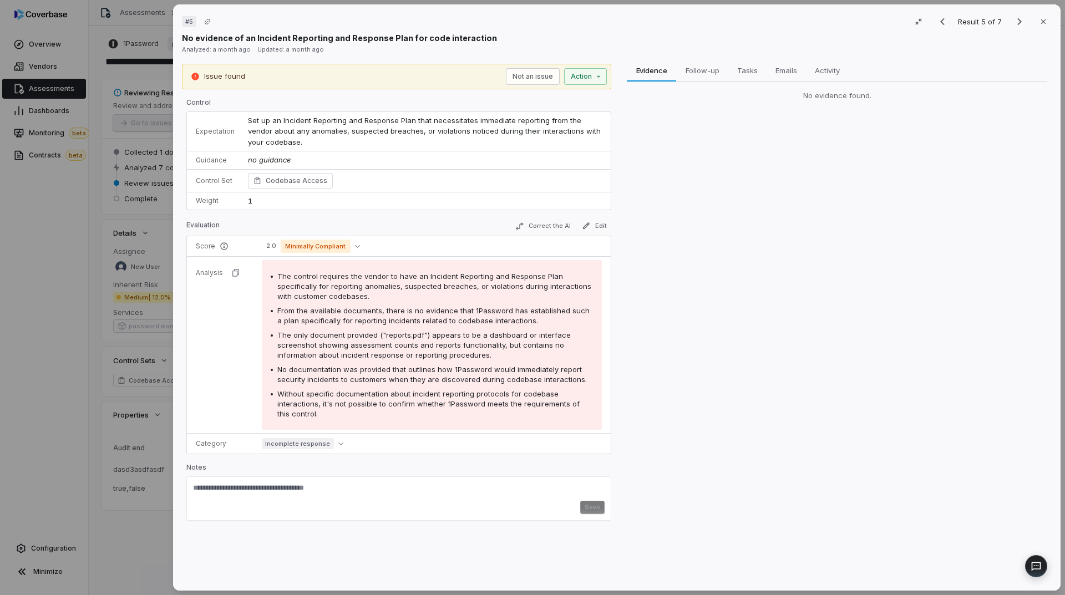
click at [113, 368] on div "# 5 Result 5 of 7 Close No evidence of an Incident Reporting and Response Plan …" at bounding box center [532, 297] width 1065 height 595
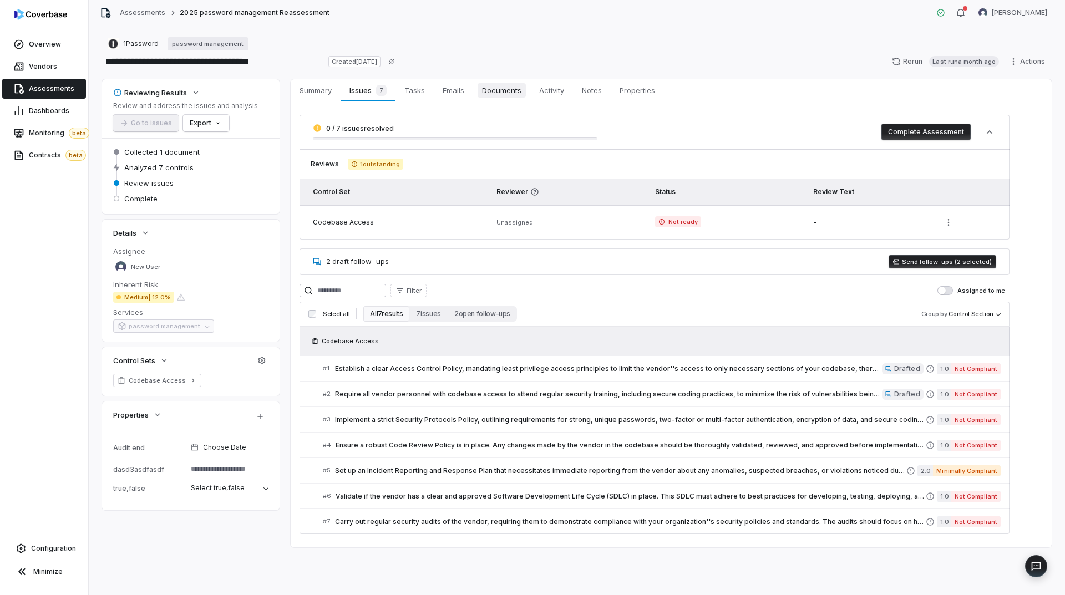
click at [502, 93] on span "Documents" at bounding box center [501, 90] width 48 height 14
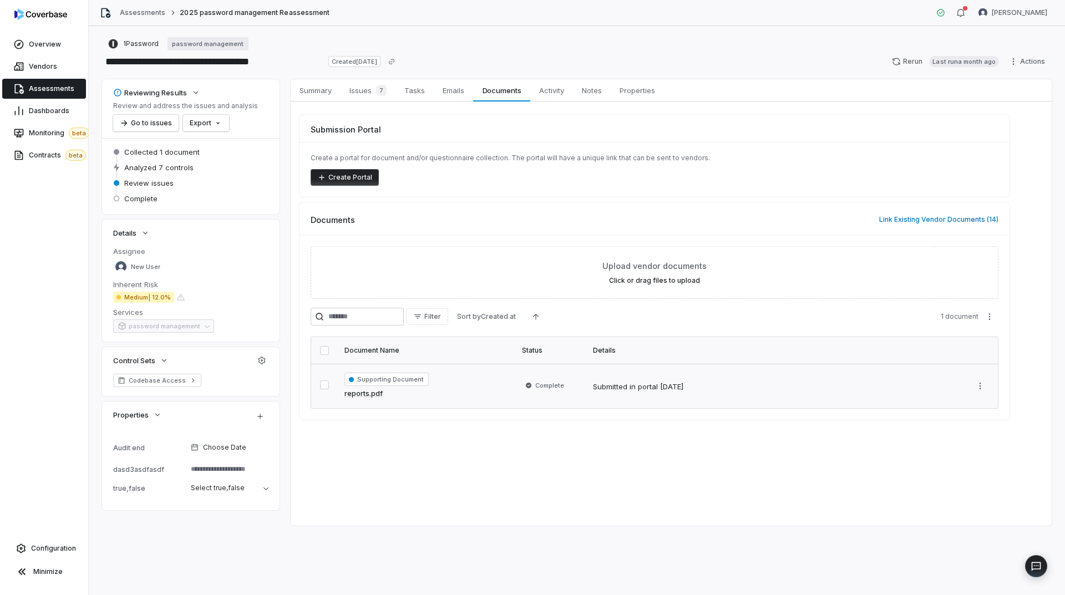
click at [320, 380] on button "button" at bounding box center [324, 384] width 9 height 9
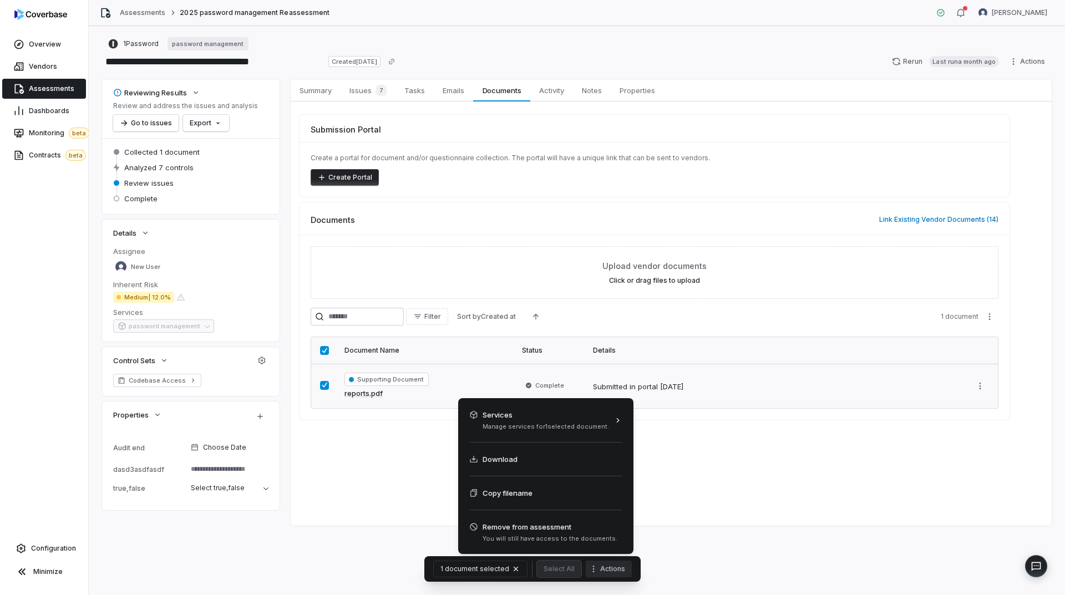
click at [592, 567] on icon "More actions" at bounding box center [593, 568] width 9 height 9
click at [541, 457] on div "Download" at bounding box center [545, 459] width 166 height 24
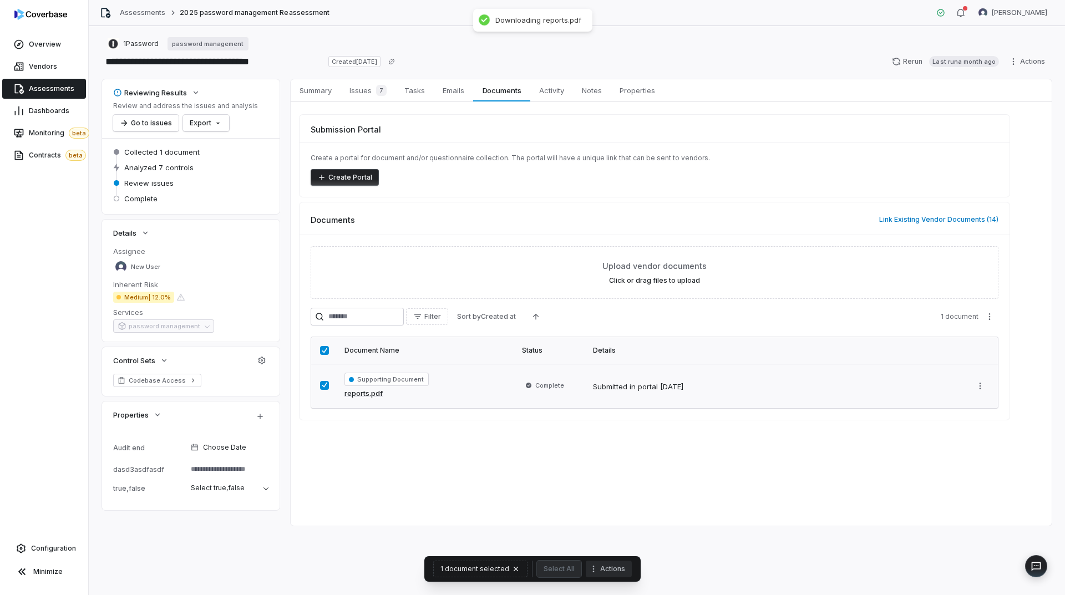
click at [624, 563] on button "Actions" at bounding box center [609, 569] width 46 height 17
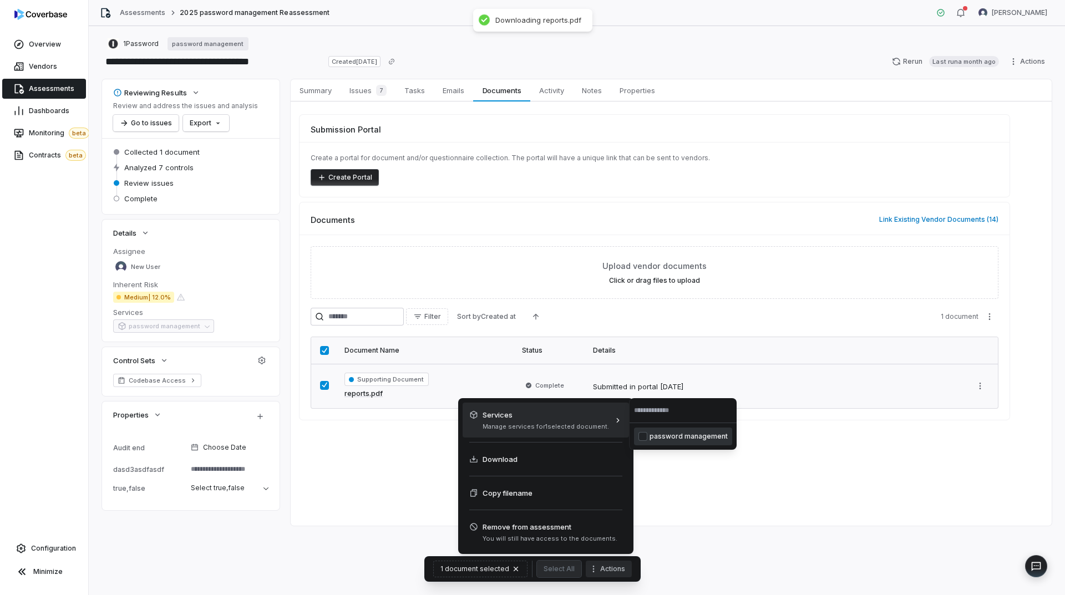
click at [904, 474] on html "**********" at bounding box center [532, 297] width 1065 height 595
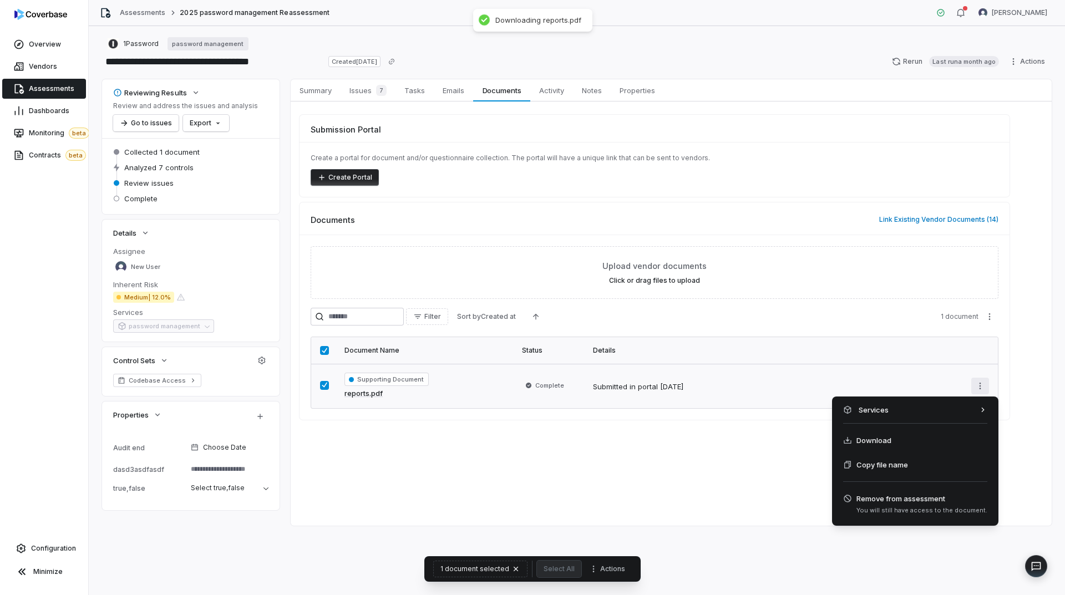
click at [988, 382] on html "**********" at bounding box center [532, 297] width 1065 height 595
click at [989, 320] on html "**********" at bounding box center [532, 297] width 1065 height 595
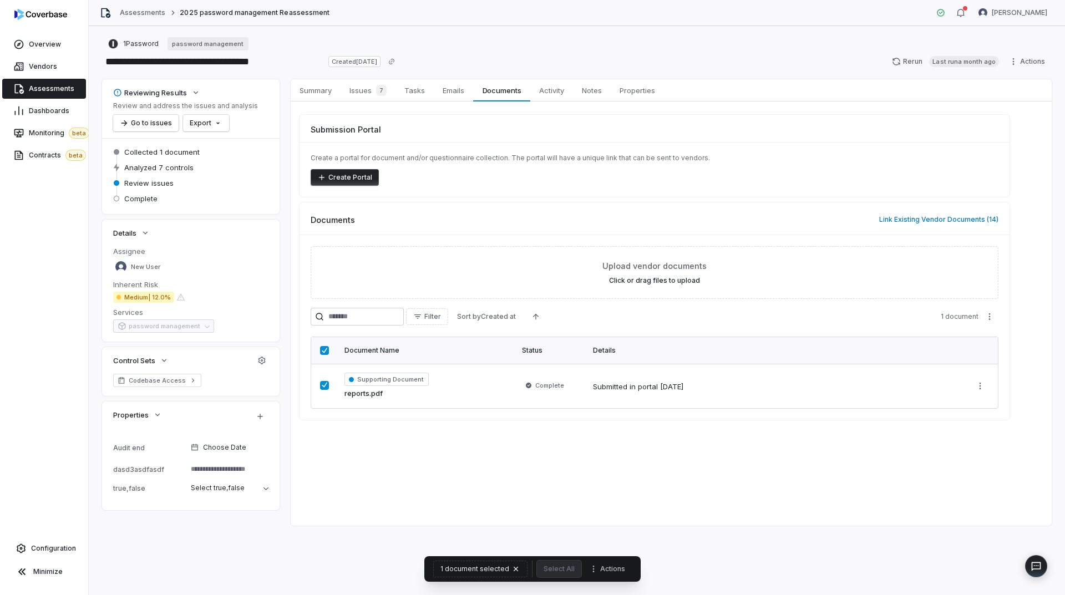
click at [971, 317] on span "1 document" at bounding box center [959, 316] width 38 height 9
click at [991, 318] on html "**********" at bounding box center [532, 297] width 1065 height 595
click at [966, 352] on div "Download" at bounding box center [983, 344] width 161 height 24
click at [980, 385] on html "**********" at bounding box center [532, 297] width 1065 height 595
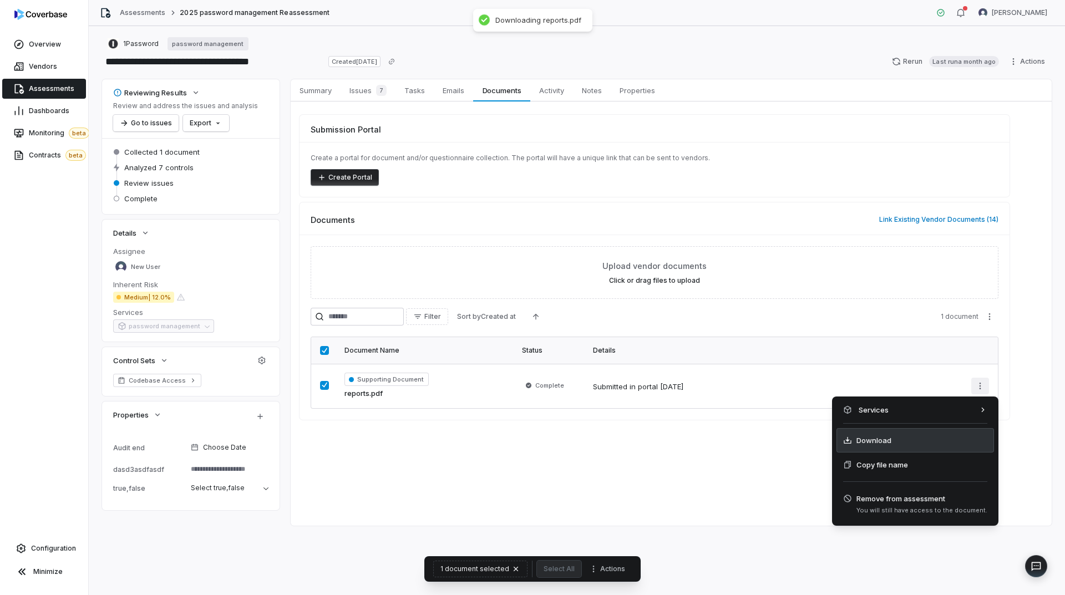
click at [919, 436] on div "Download" at bounding box center [914, 440] width 157 height 24
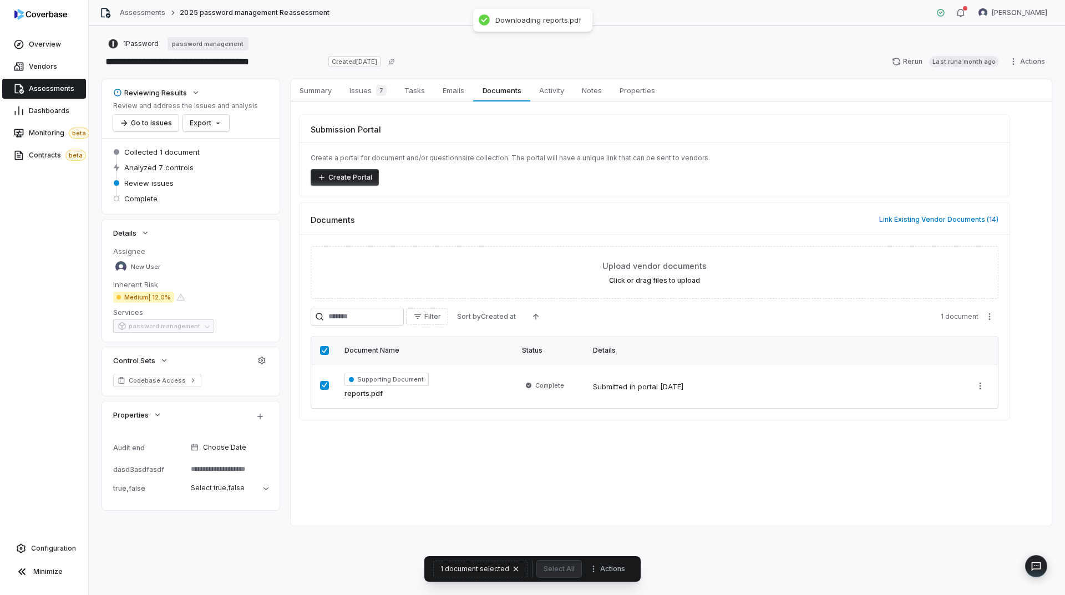
click at [660, 495] on div "Summary Summary Issues 7 Issues 7 Tasks Tasks Emails Emails Documents Documents…" at bounding box center [671, 302] width 761 height 446
click at [487, 455] on div "Summary Summary Issues 7 Issues 7 Tasks Tasks Emails Emails Documents Documents…" at bounding box center [671, 302] width 761 height 446
click at [383, 94] on span "7" at bounding box center [381, 90] width 11 height 11
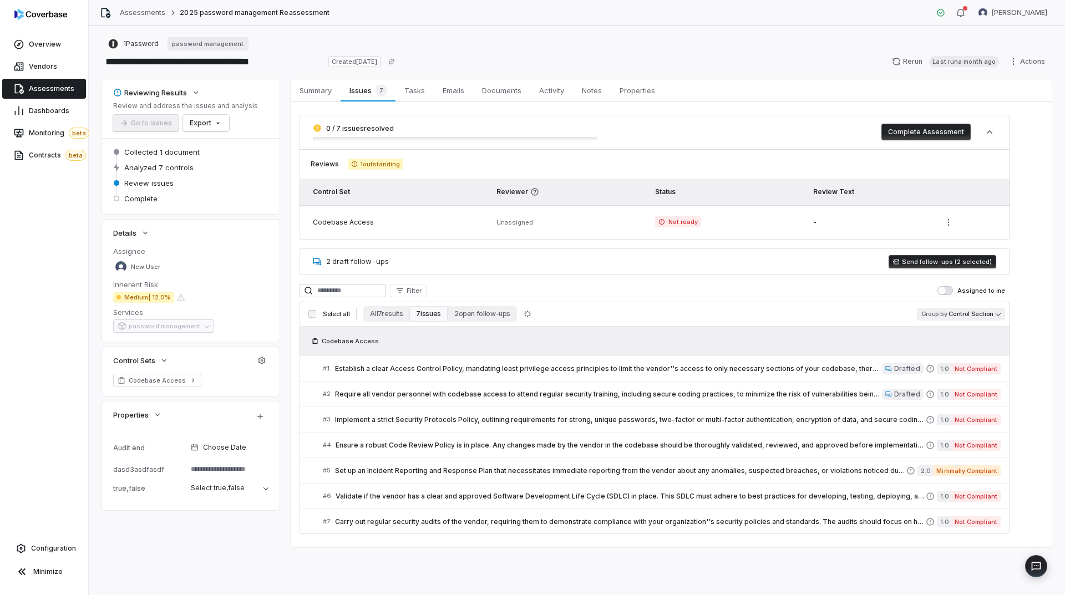
click at [992, 310] on body "**********" at bounding box center [532, 297] width 1065 height 595
click at [167, 378] on span "Codebase Access" at bounding box center [157, 380] width 57 height 9
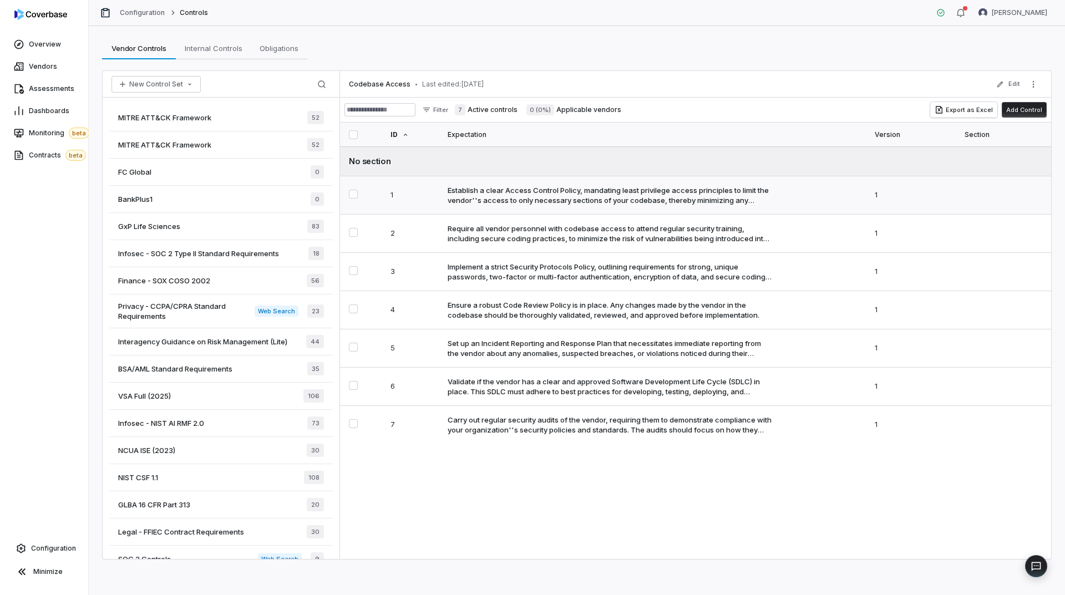
click at [512, 187] on div "Establish a clear Access Control Policy, mandating least privilege access princ…" at bounding box center [609, 195] width 324 height 20
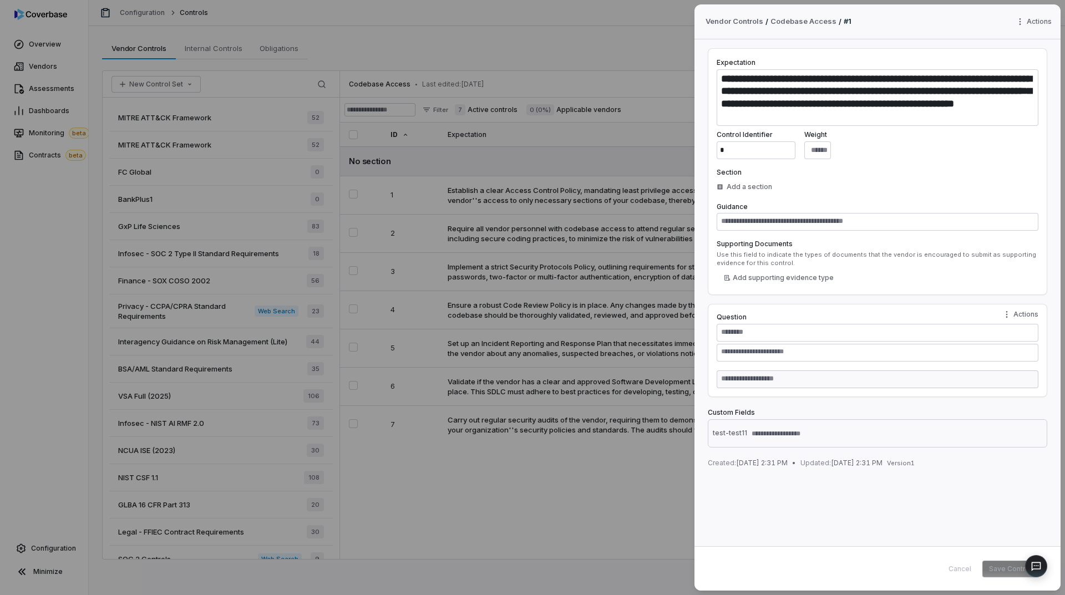
click at [500, 242] on div "**********" at bounding box center [532, 297] width 1065 height 595
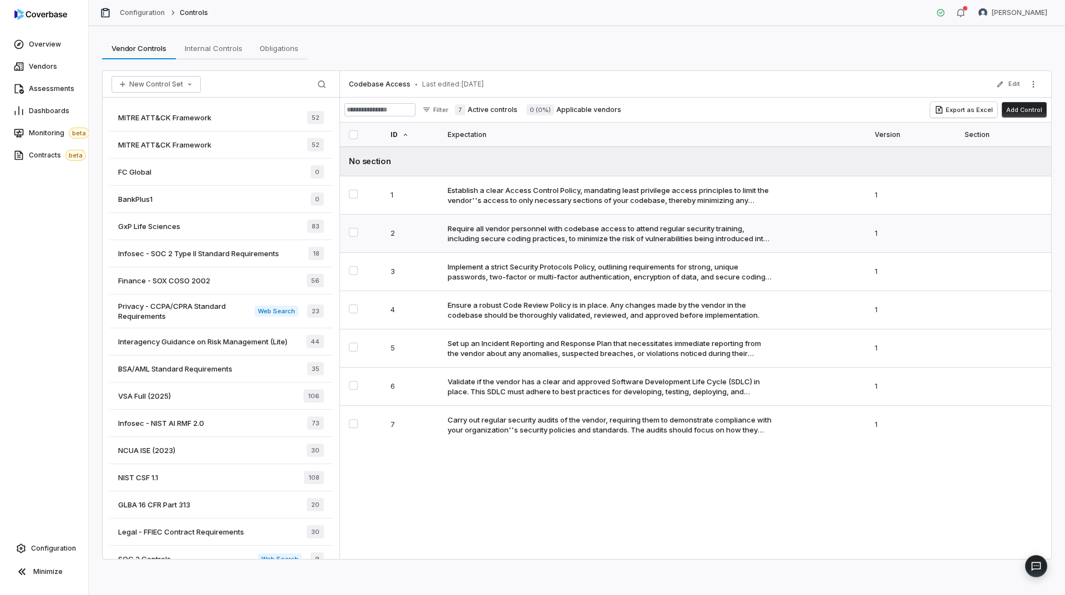
click at [513, 245] on td "Require all vendor personnel with codebase access to attend regular security tr…" at bounding box center [654, 234] width 426 height 38
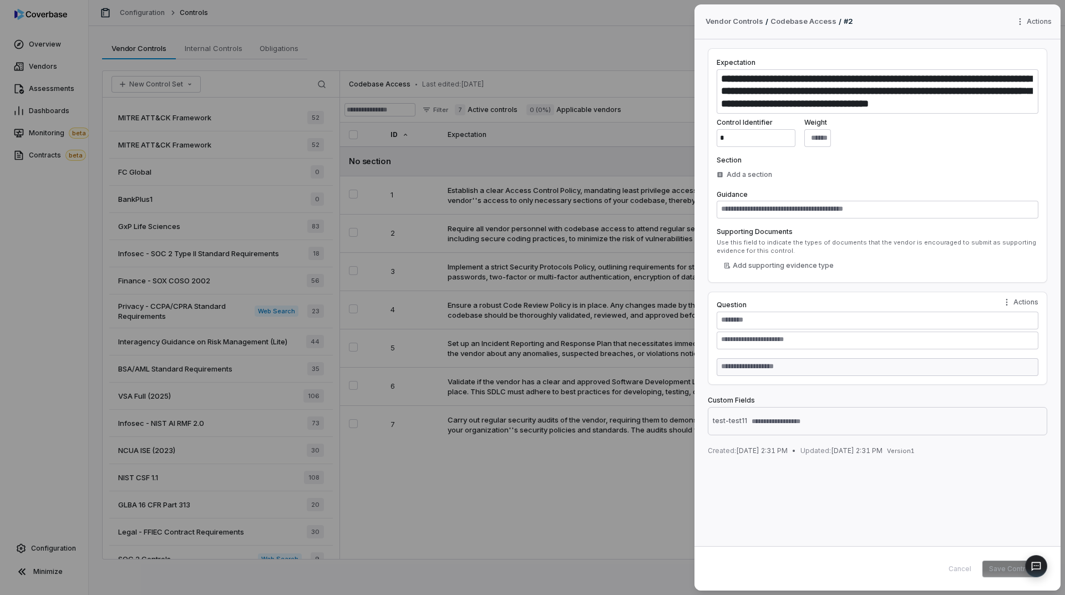
click at [493, 283] on div "**********" at bounding box center [532, 297] width 1065 height 595
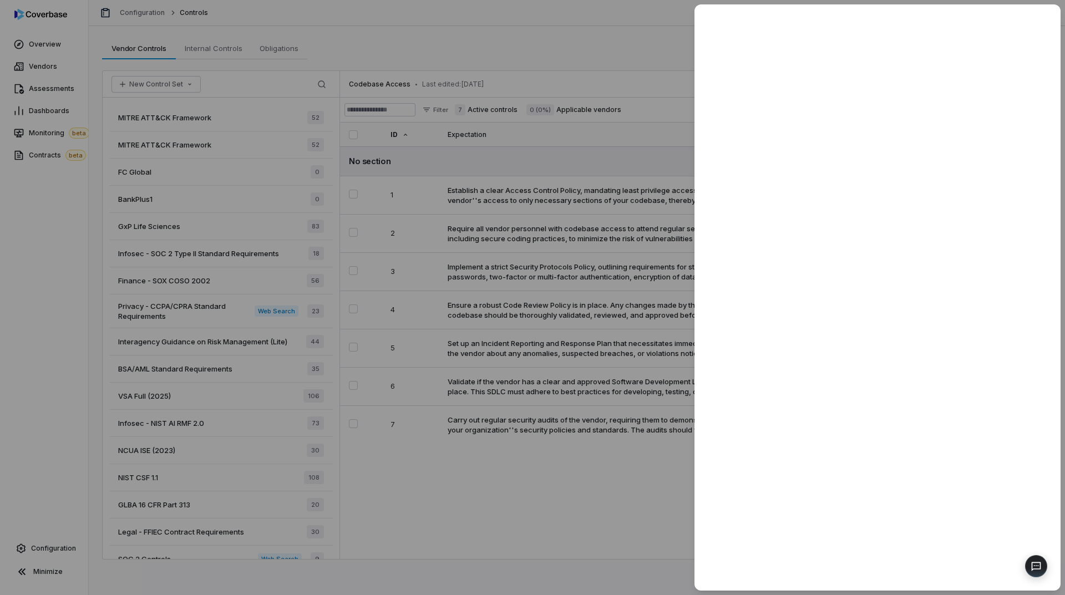
type textarea "*"
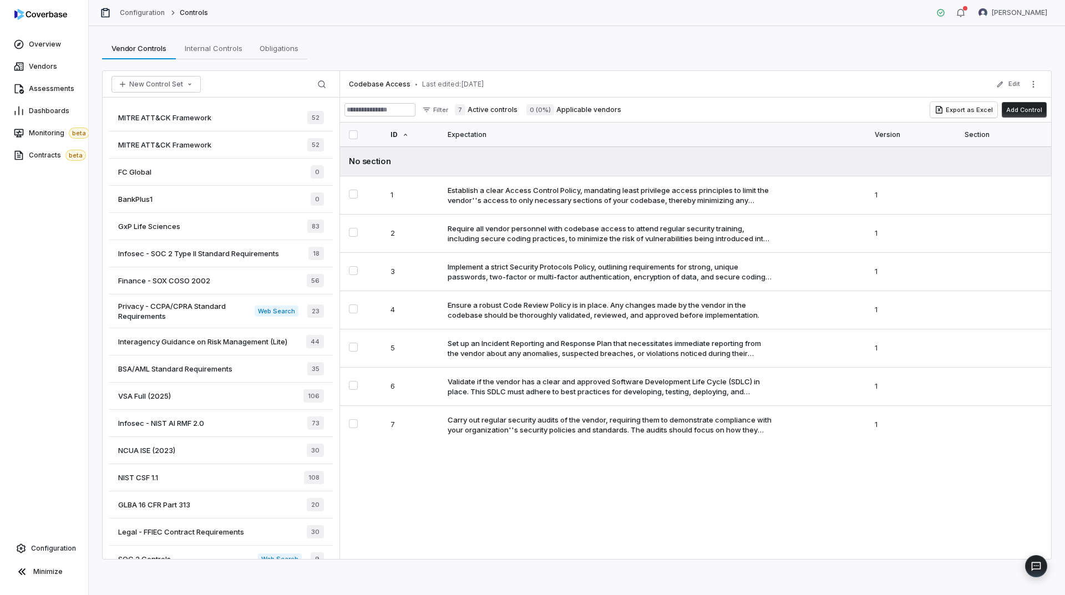
click at [297, 32] on div "Vendor Controls Vendor Controls Internal Controls Internal Controls Obligations…" at bounding box center [577, 310] width 976 height 569
click at [51, 83] on link "Assessments" at bounding box center [44, 89] width 84 height 20
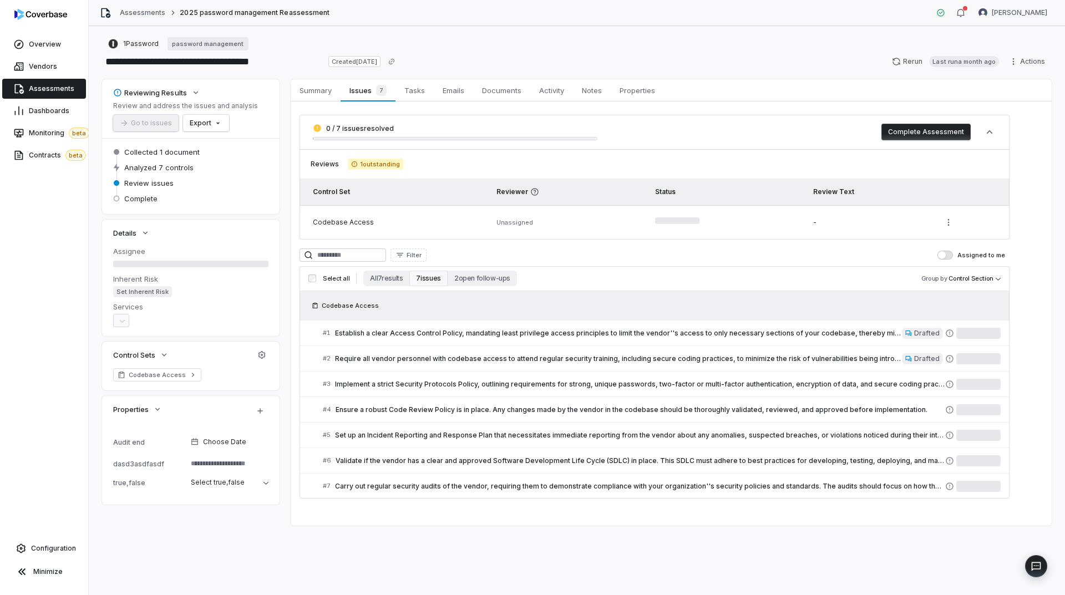
click at [984, 265] on div "Filter Assigned to me Select all All 7 results 7 issues 2 open follow-ups Group…" at bounding box center [654, 373] width 710 height 250
click at [974, 279] on body "**********" at bounding box center [532, 297] width 1065 height 595
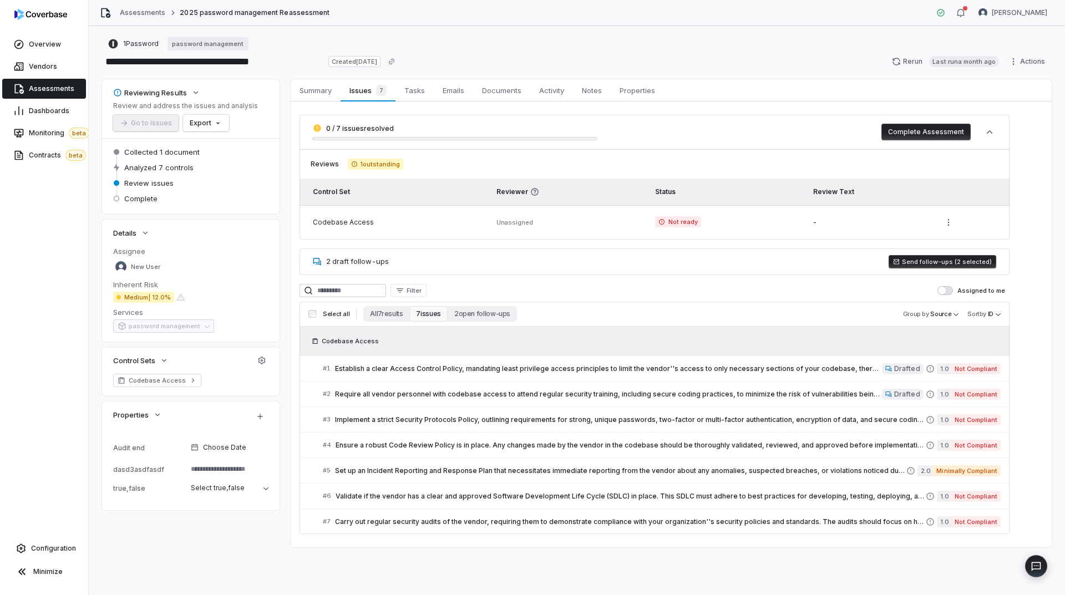
click at [1022, 219] on div "0 / 7 issues resolved Complete Assessment Reviews 1 outstanding Control Set Rev…" at bounding box center [671, 324] width 761 height 446
click at [931, 317] on body "**********" at bounding box center [532, 297] width 1065 height 595
drag, startPoint x: 1026, startPoint y: 311, endPoint x: 991, endPoint y: 310, distance: 34.9
click at [1024, 311] on html "**********" at bounding box center [532, 297] width 1065 height 595
click at [984, 311] on body "**********" at bounding box center [532, 297] width 1065 height 595
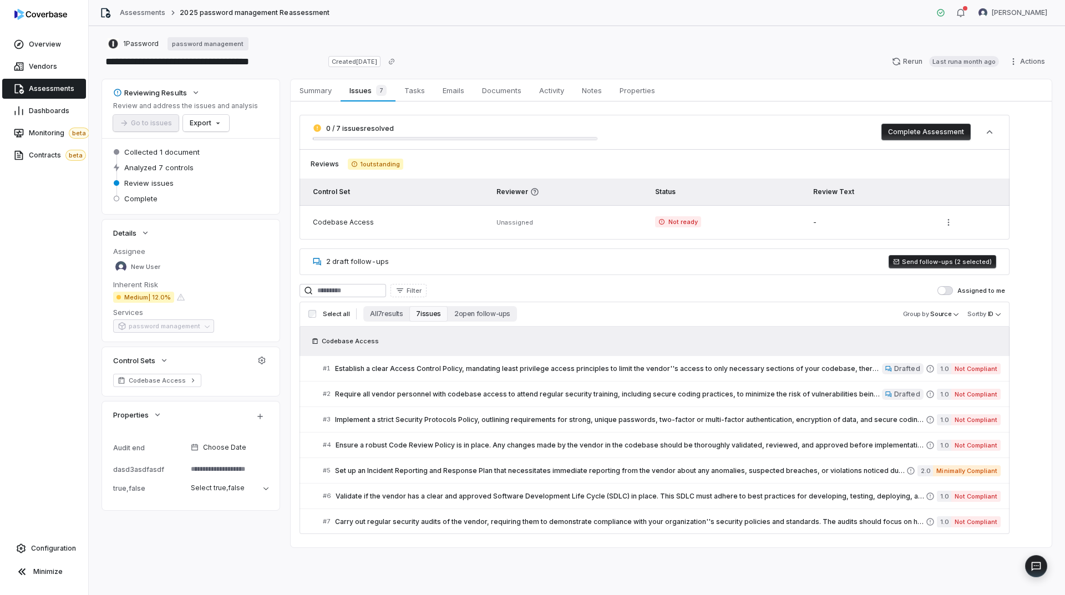
click at [1034, 271] on html "**********" at bounding box center [532, 297] width 1065 height 595
type textarea "*"
click at [45, 134] on span "Monitoring beta" at bounding box center [59, 133] width 60 height 11
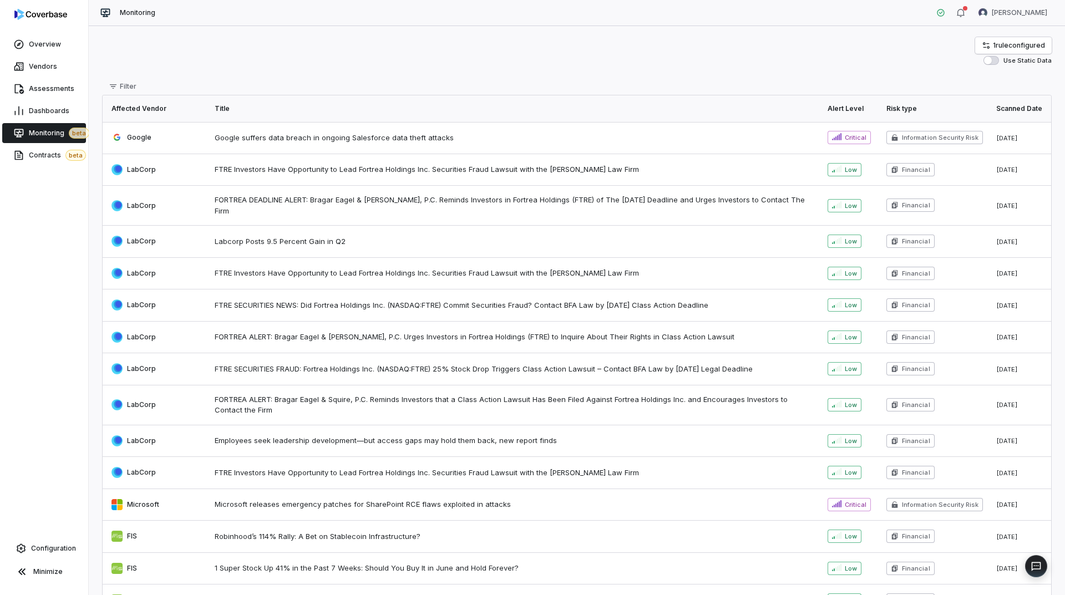
click at [322, 142] on span "Google suffers data breach in ongoing Salesforce data theft attacks" at bounding box center [514, 138] width 599 height 11
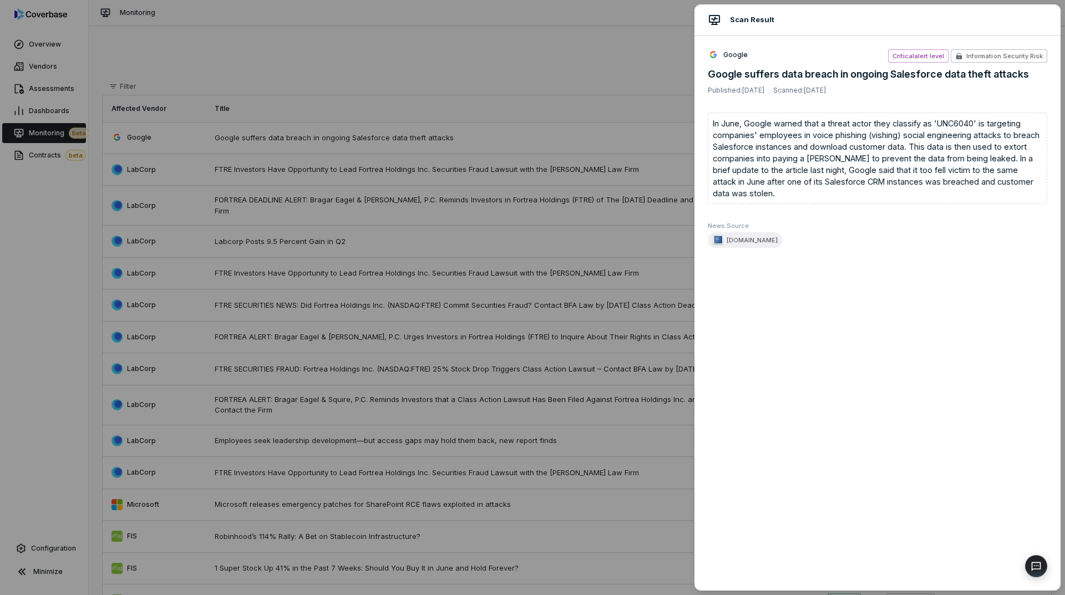
click at [472, 104] on div "Scan Result Google Critical alert level Information Security Risk Google suffer…" at bounding box center [532, 297] width 1065 height 595
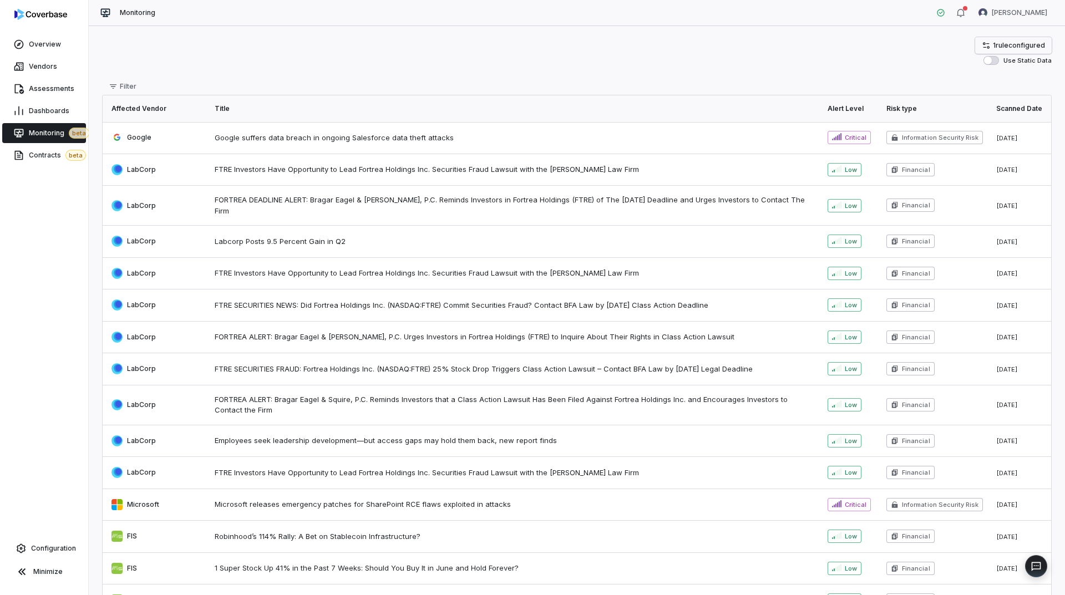
click at [1009, 49] on span "1 rule configured" at bounding box center [1018, 45] width 52 height 9
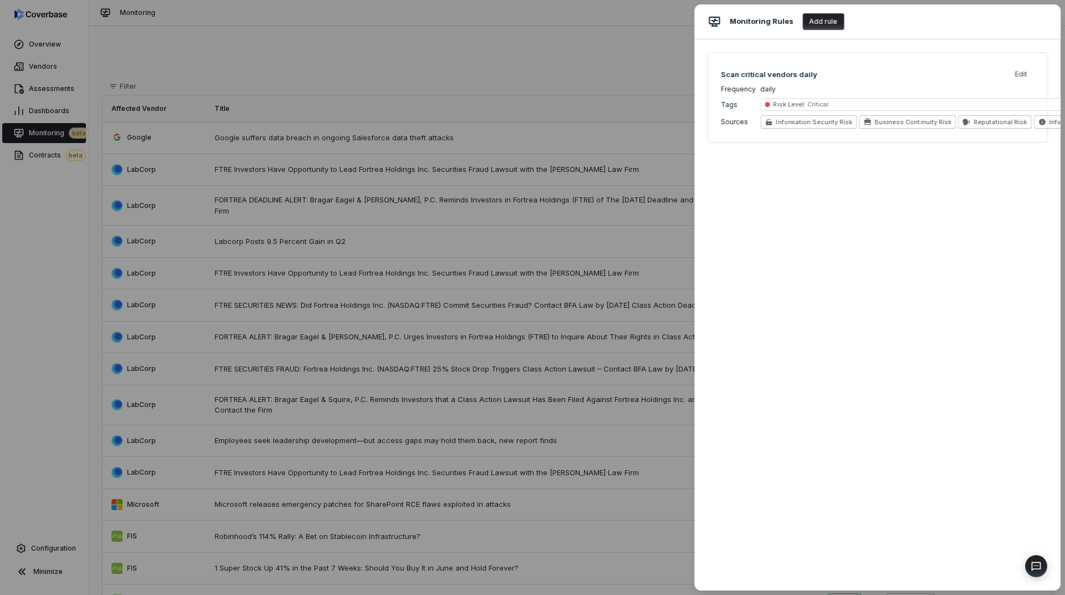
click at [454, 142] on div "Monitoring Rules Add rule Scan critical vendors daily Edit Frequency daily Tags…" at bounding box center [532, 297] width 1065 height 595
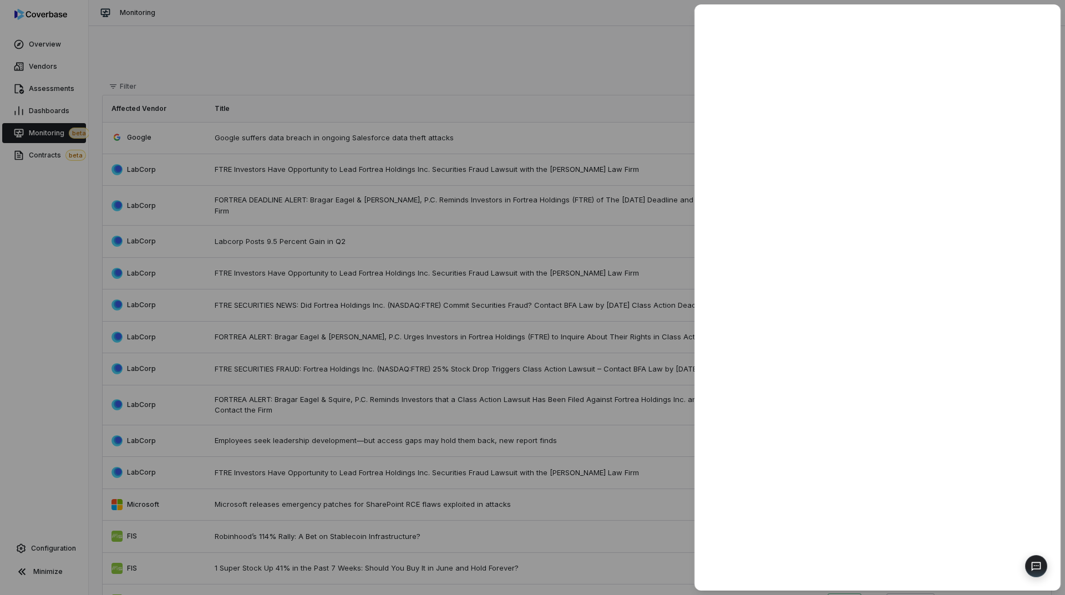
click at [428, 236] on span "Labcorp Posts 9.5 Percent Gain in Q2" at bounding box center [514, 241] width 599 height 11
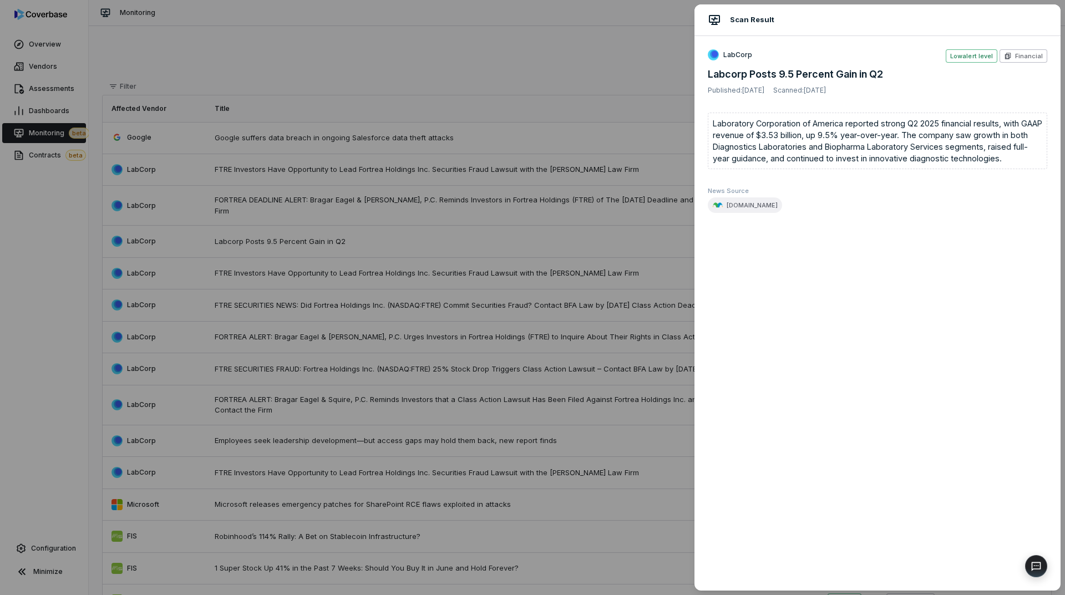
click at [660, 59] on div "Scan Result LabCorp Low alert level Financial Labcorp Posts 9.5 Percent Gain in…" at bounding box center [532, 297] width 1065 height 595
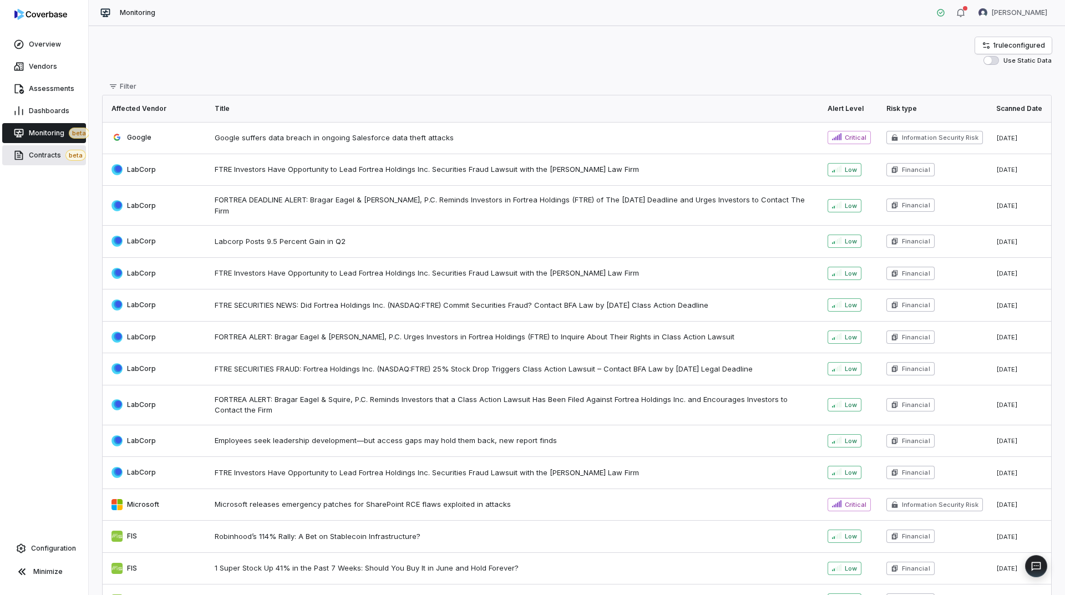
click at [13, 159] on icon at bounding box center [18, 155] width 11 height 11
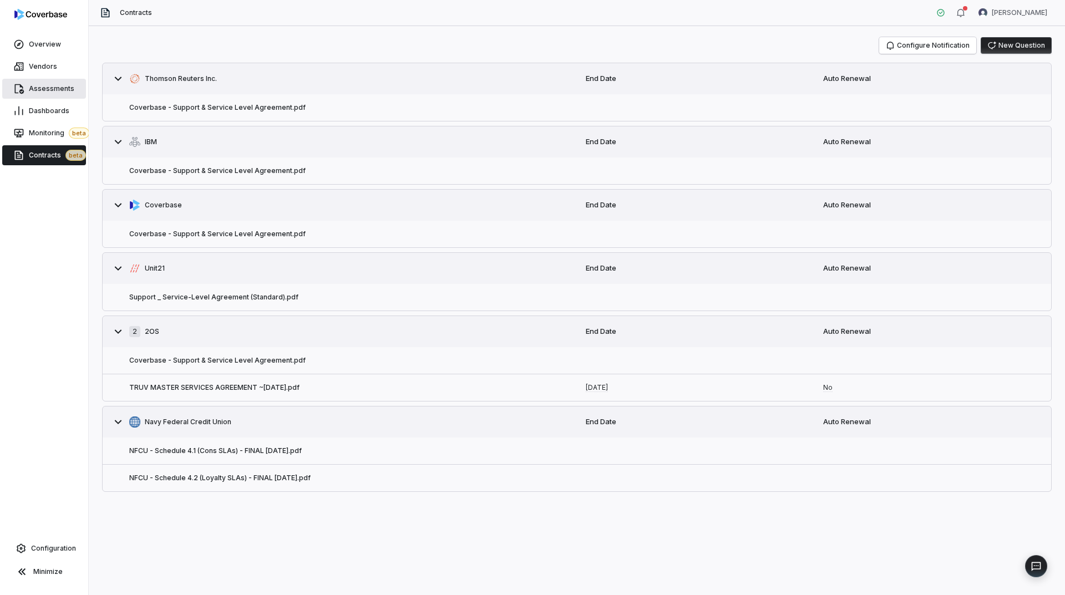
click at [26, 85] on link "Assessments" at bounding box center [44, 89] width 84 height 20
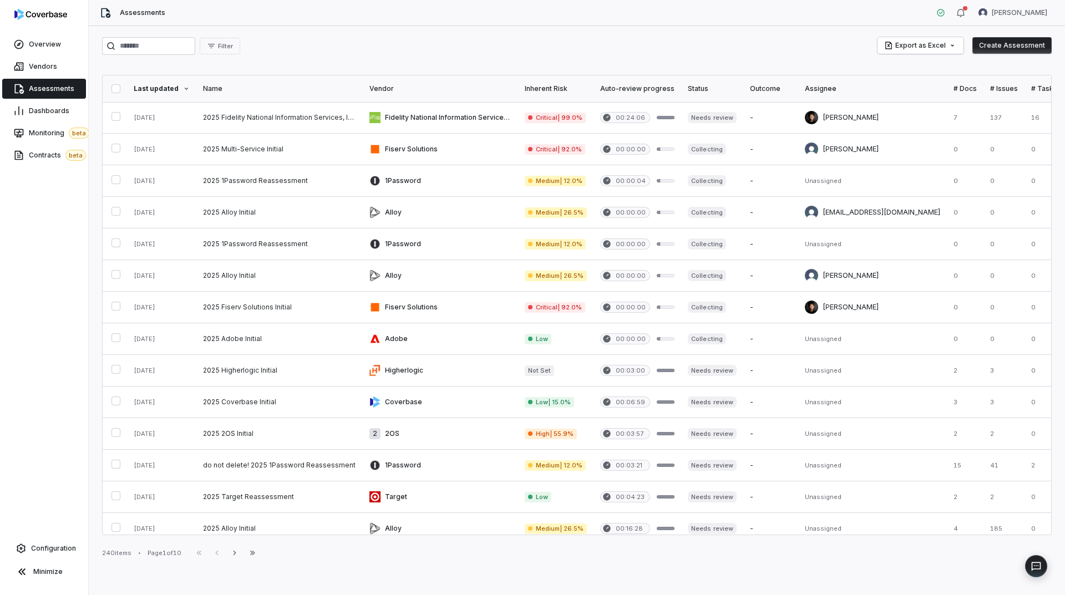
click at [527, 34] on div "Filter Export as Excel Create Assessment Last updated Name Vendor Inherent Risk…" at bounding box center [577, 310] width 976 height 569
